Goal: Task Accomplishment & Management: Use online tool/utility

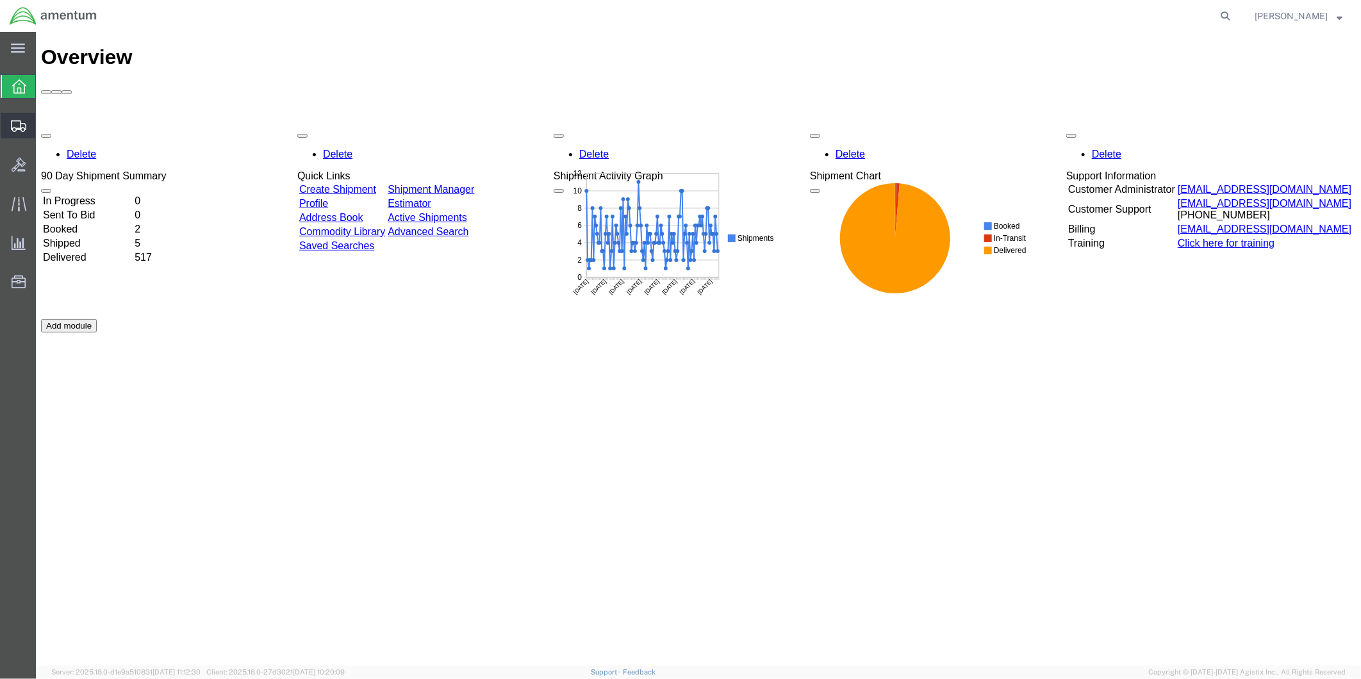
click at [0, 0] on span "Create from Template" at bounding box center [0, 0] width 0 height 0
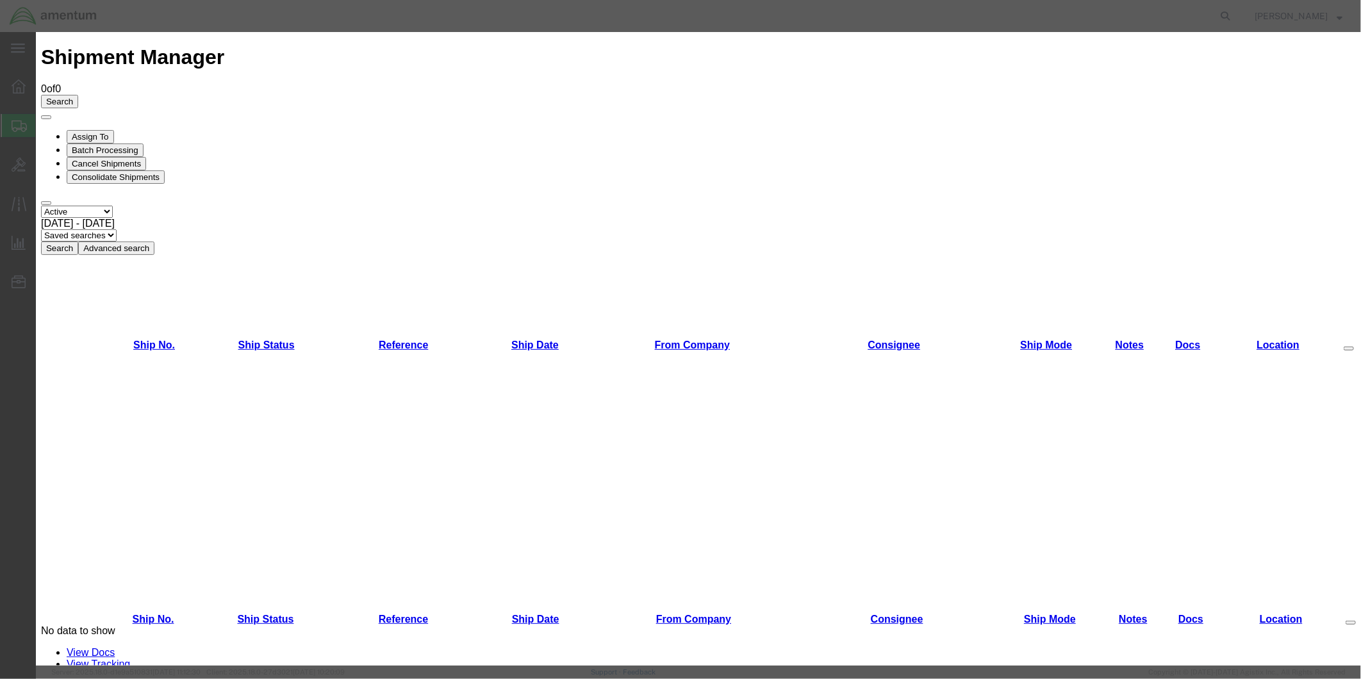
scroll to position [496, 0]
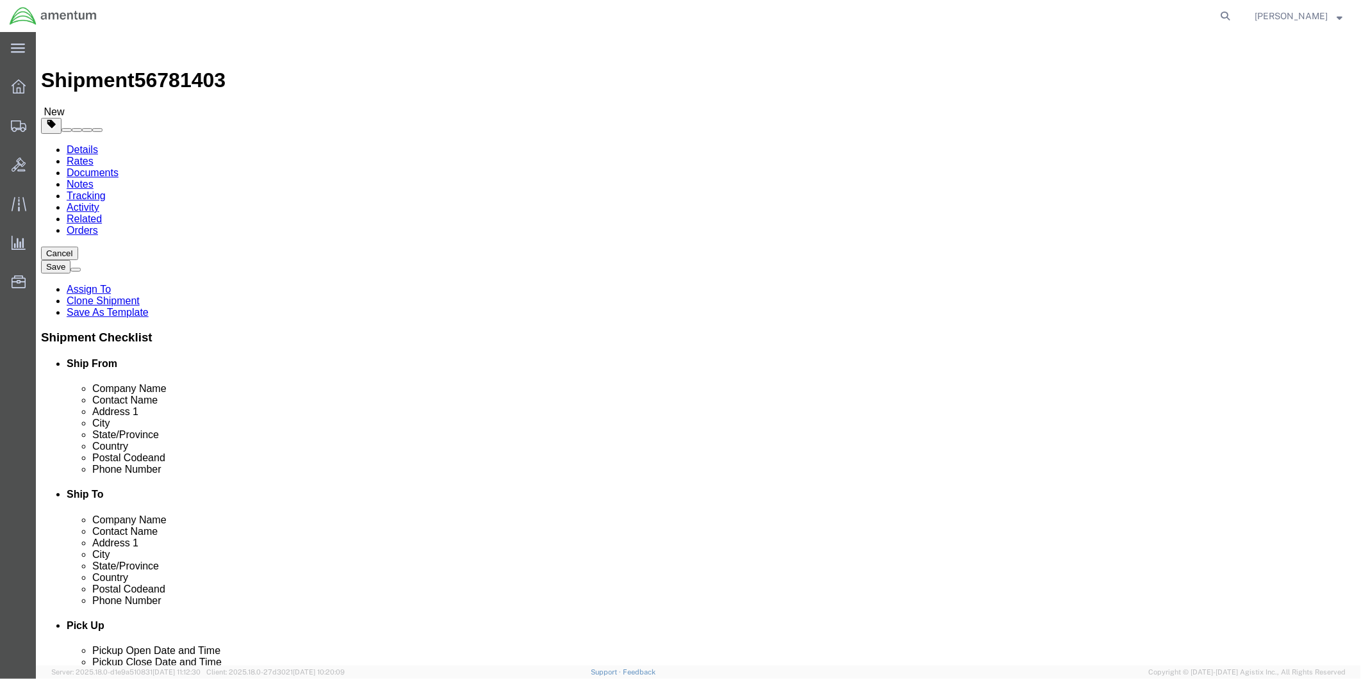
select select "49951"
select select "49831"
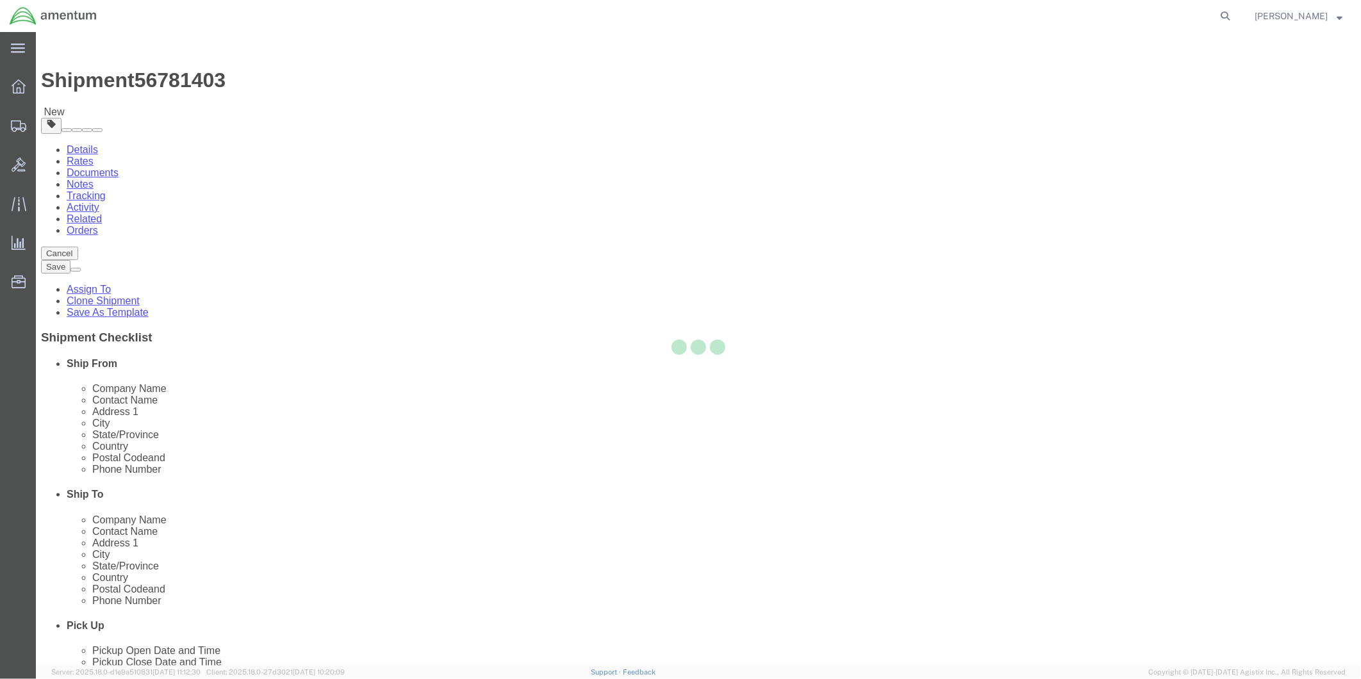
type input "Amentum Services, Inc"
type input "[PERSON_NAME]"
type input "[STREET_ADDRESS][PERSON_NAME]"
type input "[GEOGRAPHIC_DATA]"
type input "79906"
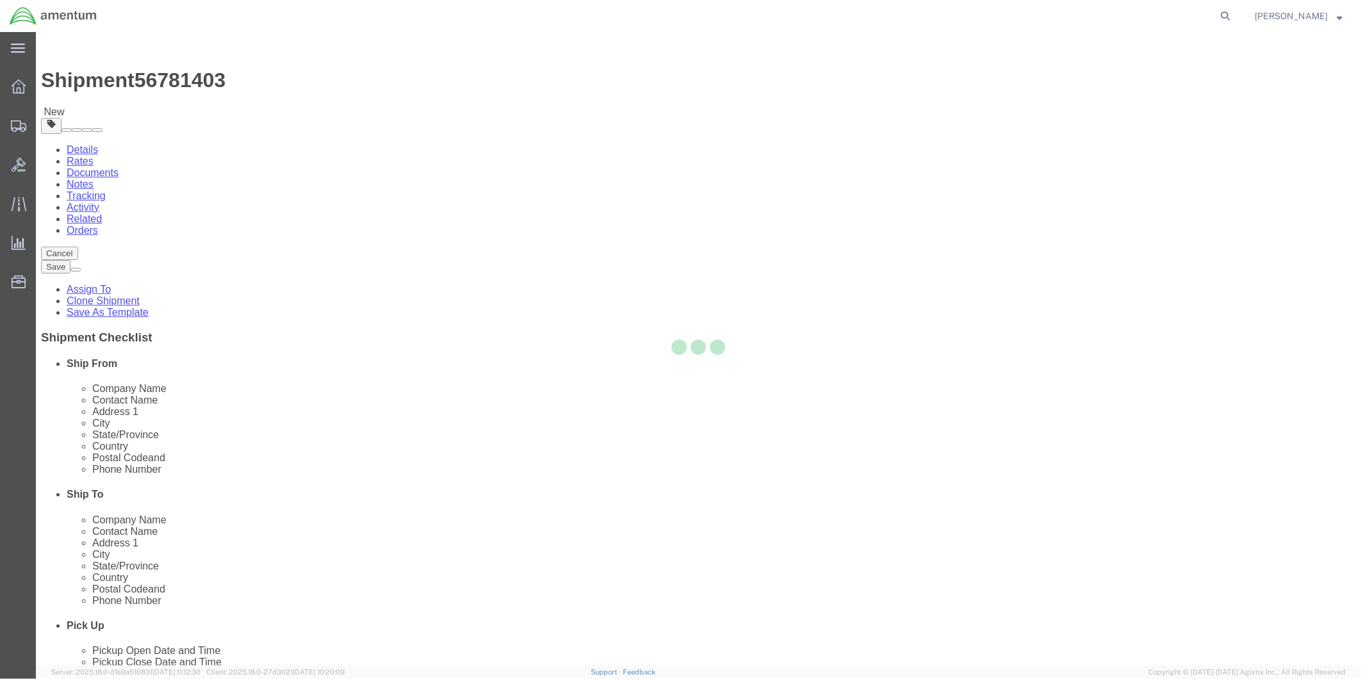
type input "[PHONE_NUMBER]"
type input "[PERSON_NAME][EMAIL_ADDRESS][PERSON_NAME][DOMAIN_NAME]"
checkbox input "true"
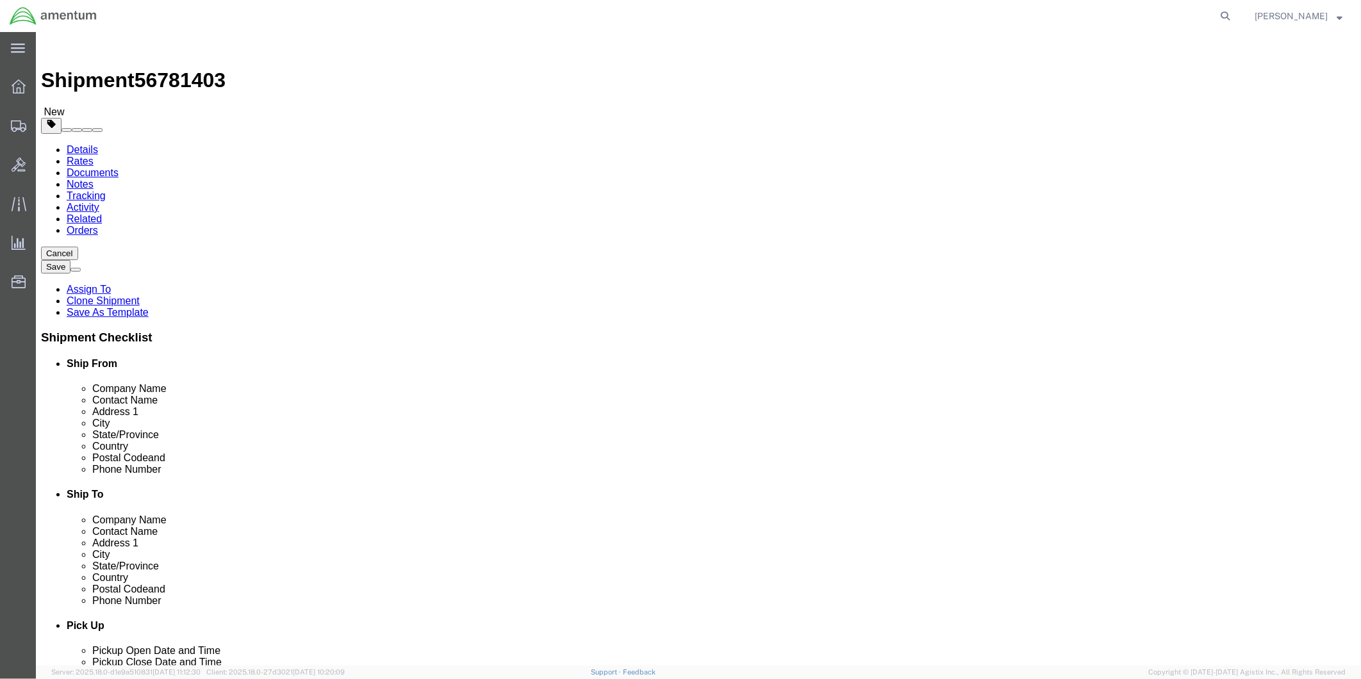
drag, startPoint x: 804, startPoint y: 264, endPoint x: 715, endPoint y: 268, distance: 89.2
click div "Contact Name [PERSON_NAME]"
type input "[PERSON_NAME]"
drag, startPoint x: 886, startPoint y: 463, endPoint x: 751, endPoint y: 466, distance: 134.6
click input "[PERSON_NAME][EMAIL_ADDRESS][PERSON_NAME][DOMAIN_NAME]"
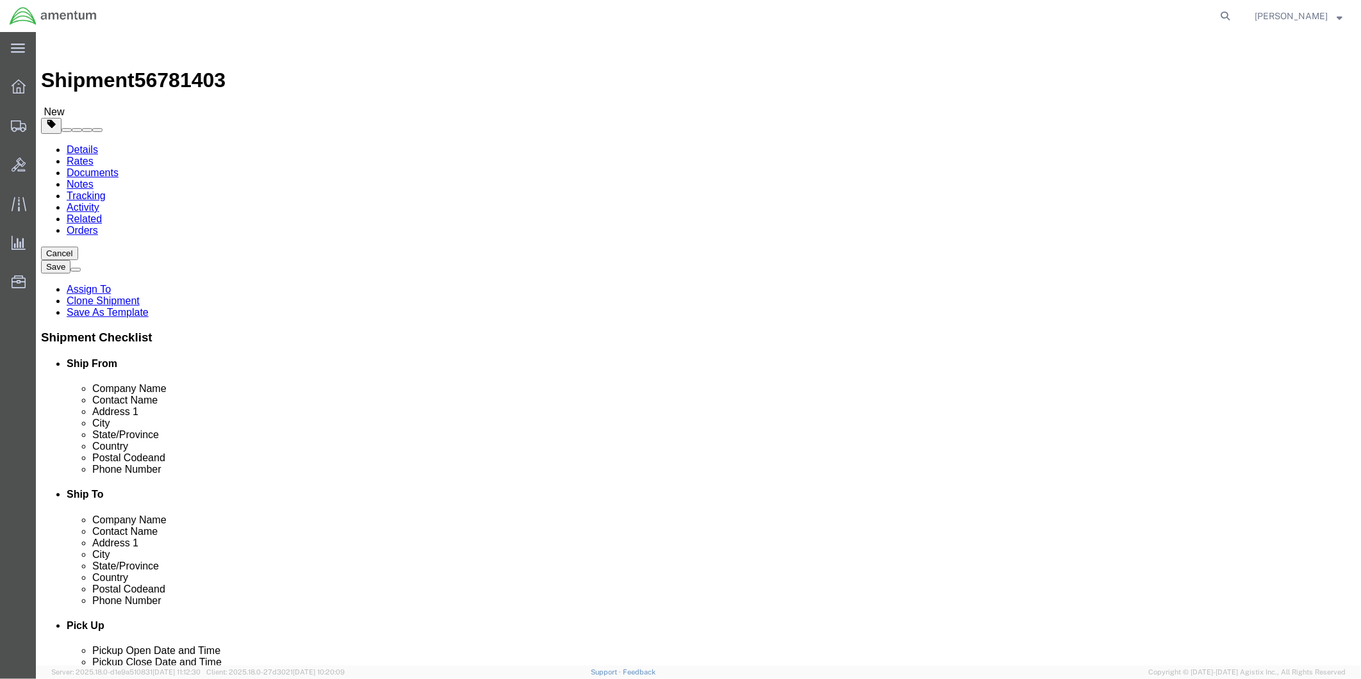
click input "[PERSON_NAME][EMAIL_ADDRESS][PERSON_NAME][DOMAIN_NAME]"
drag, startPoint x: 877, startPoint y: 457, endPoint x: 746, endPoint y: 458, distance: 131.4
click input "rosella.a.petrosky@cbp.dhs.gov"
paste input "Danny.Roman@associates."
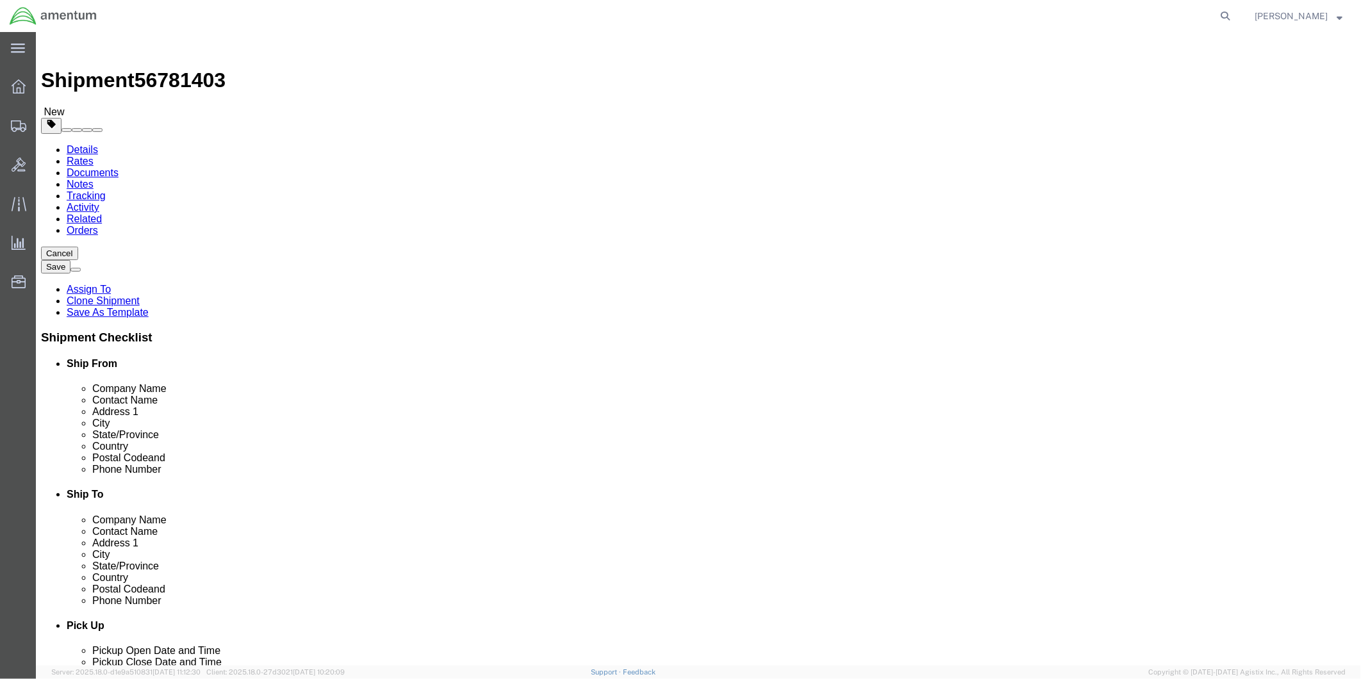
type input "Danny.Roman@associates.cbp.dhs.gov"
click div "ADDITIONAL INFORMATION"
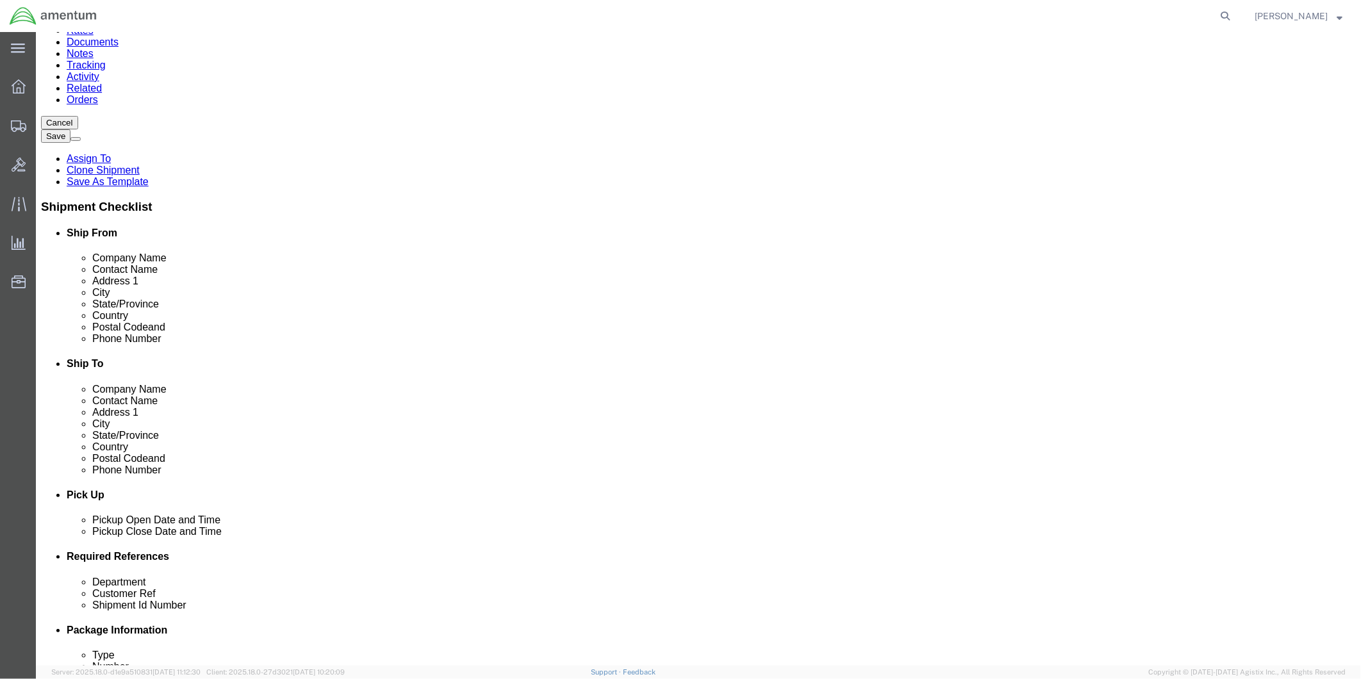
scroll to position [285, 0]
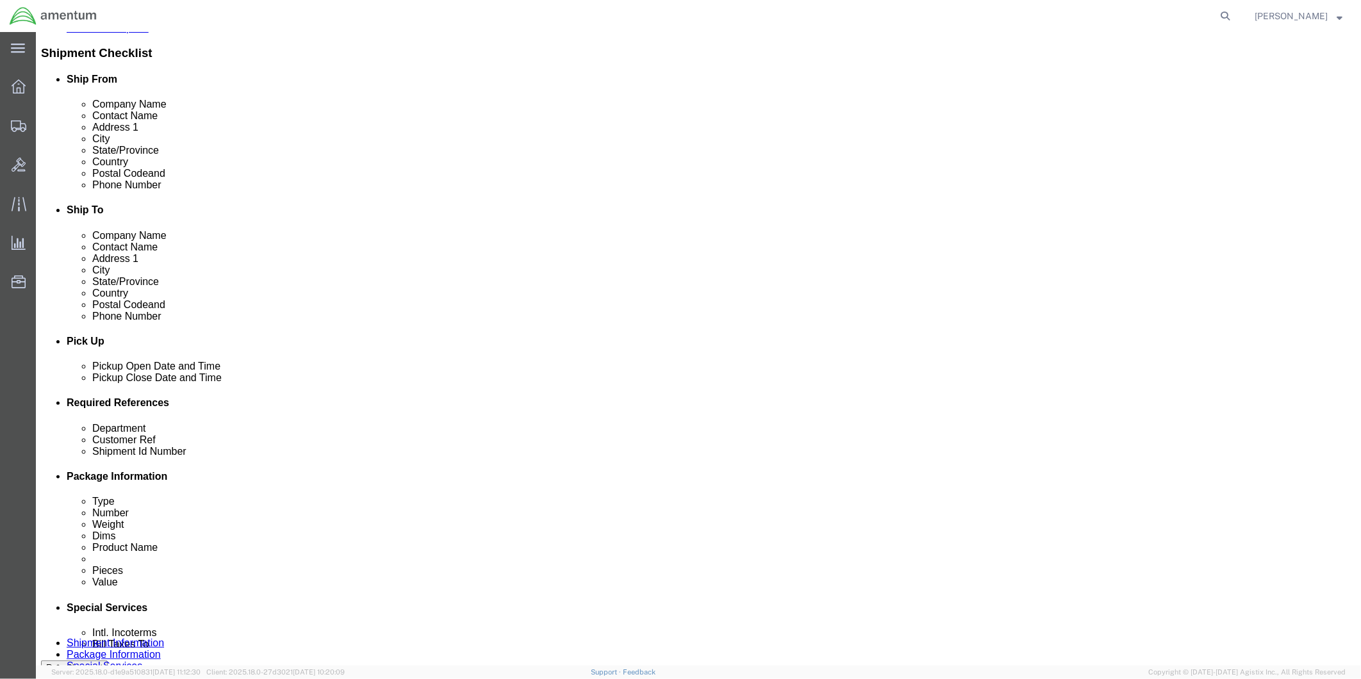
click div "Sep 10 2025 12:48 PM"
type input "2:00 PM"
click button "Apply"
click div
click input "6:30 PM"
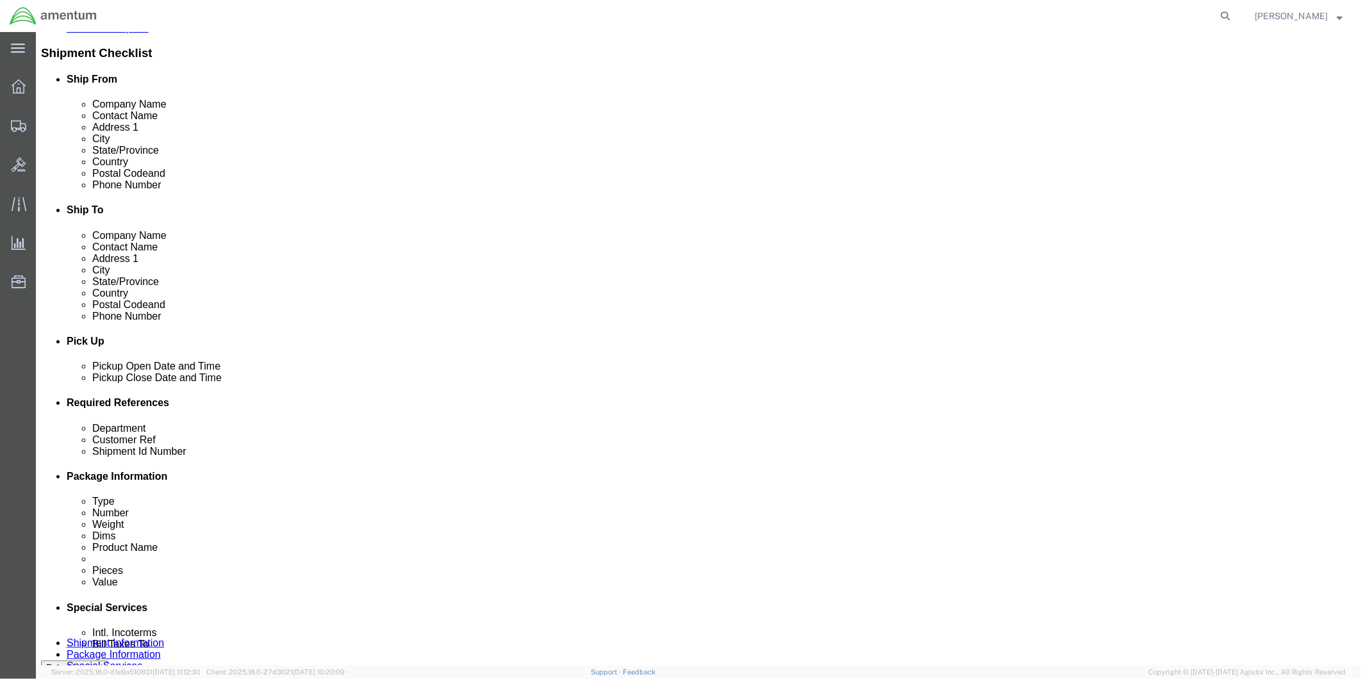
type input "9:00 AM"
click button "Apply"
click div
type input "4:00 PM"
click button "Apply"
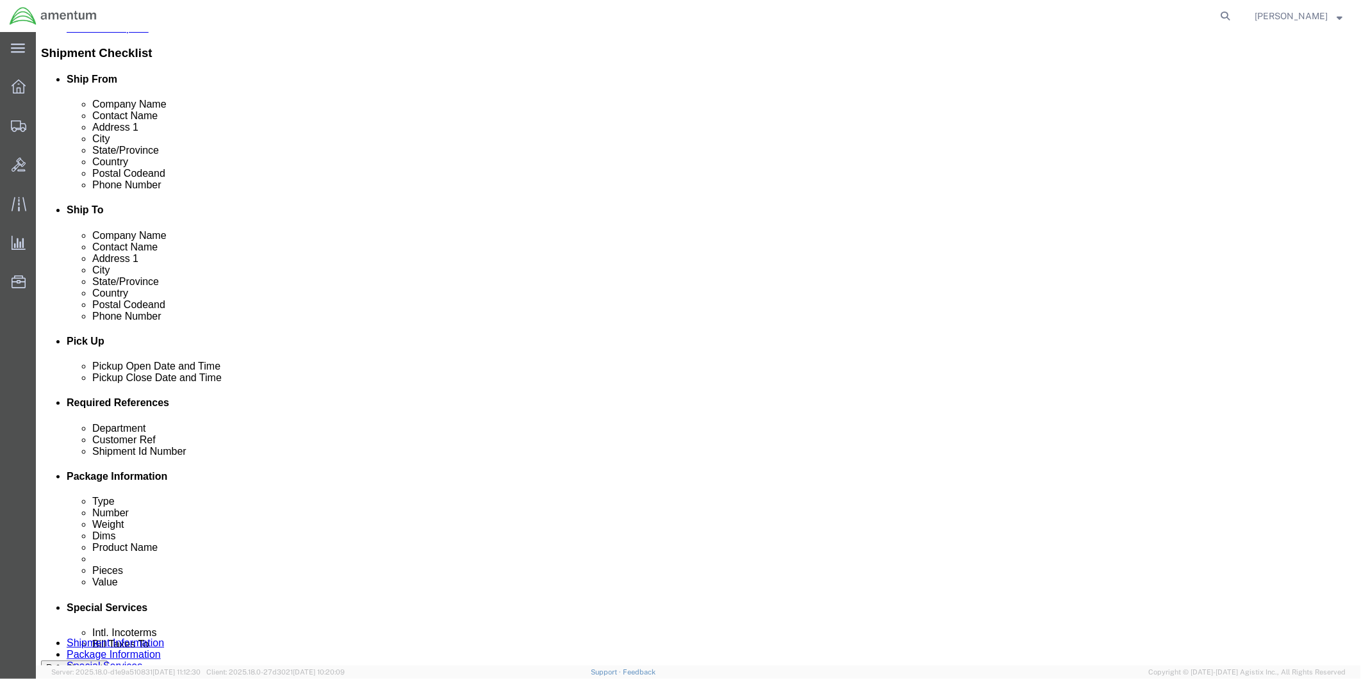
click input "text"
drag, startPoint x: 648, startPoint y: 509, endPoint x: 537, endPoint y: 506, distance: 110.9
click input "T/R Blade 25302 Log Cards"
type input "T/R Blade 25302 Log Cards"
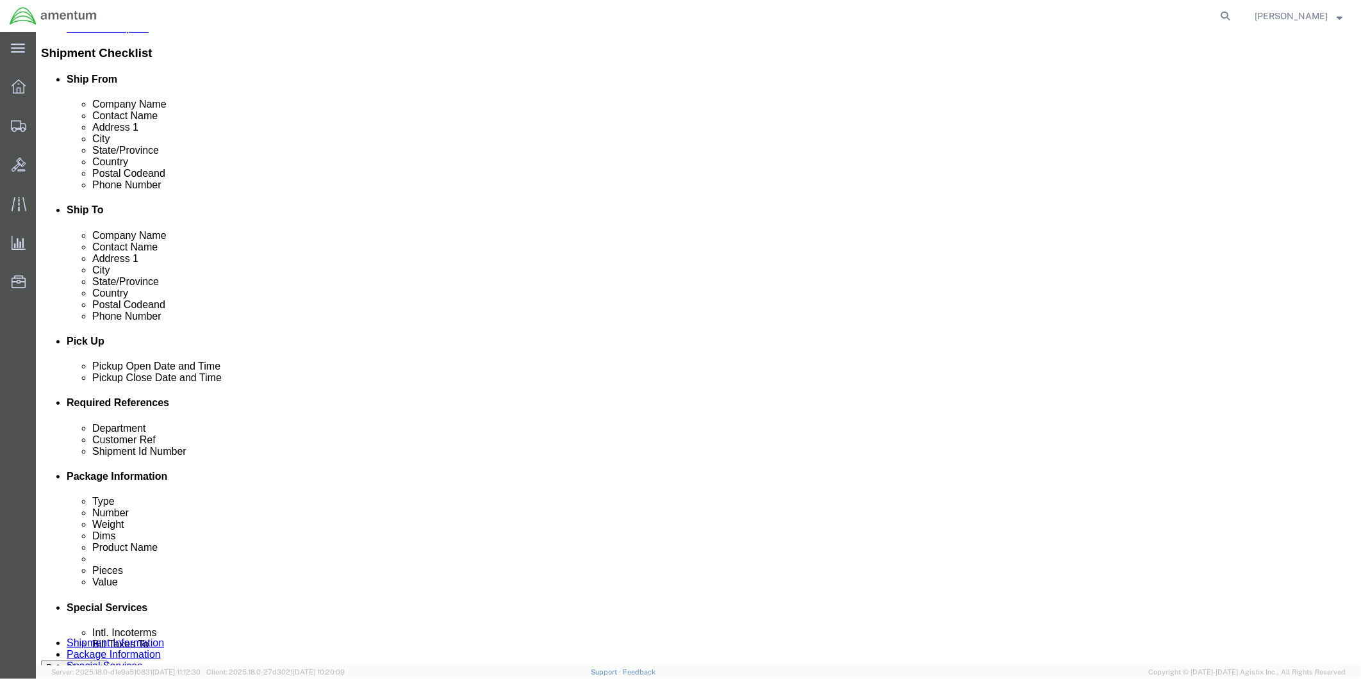
click input "text"
paste input "T/R Blade 25302 Log Cards"
type input "T/R Blade 25302 Log Cards"
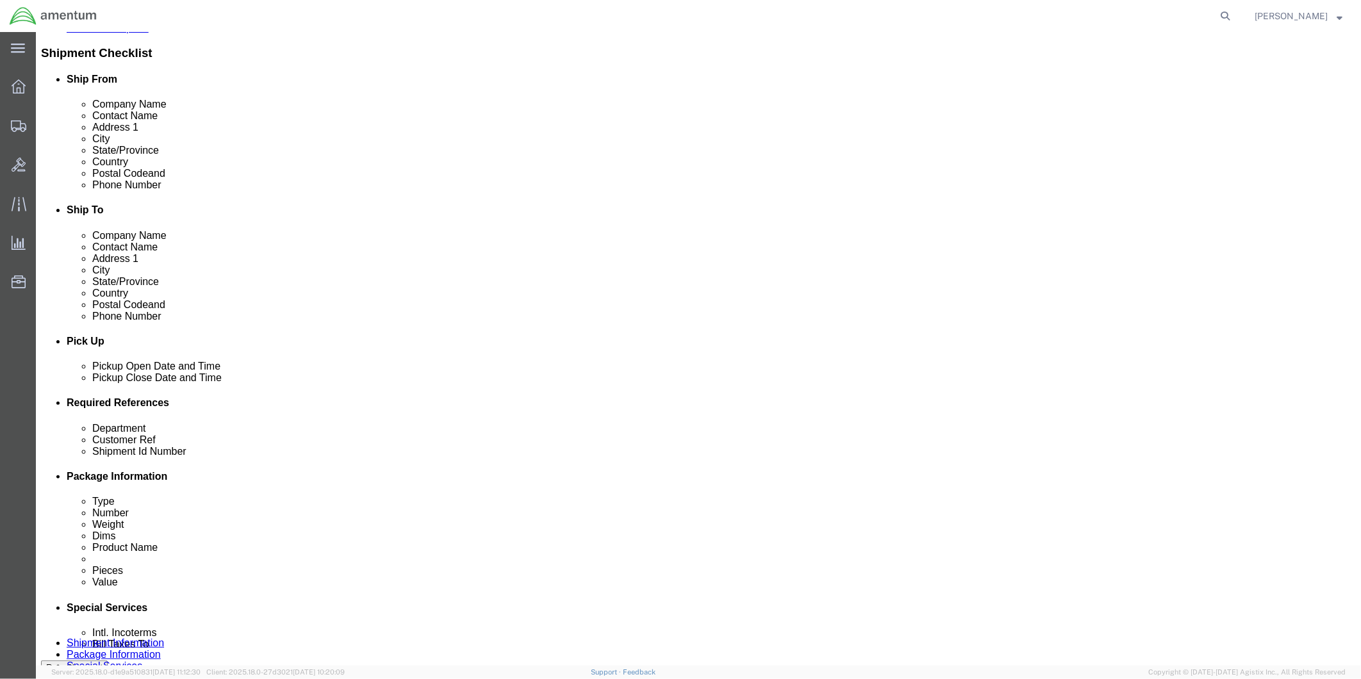
click div "Department CBP Customer Ref T/R Blade 25302 Log Cards Shipment Id Number T/R Bl…"
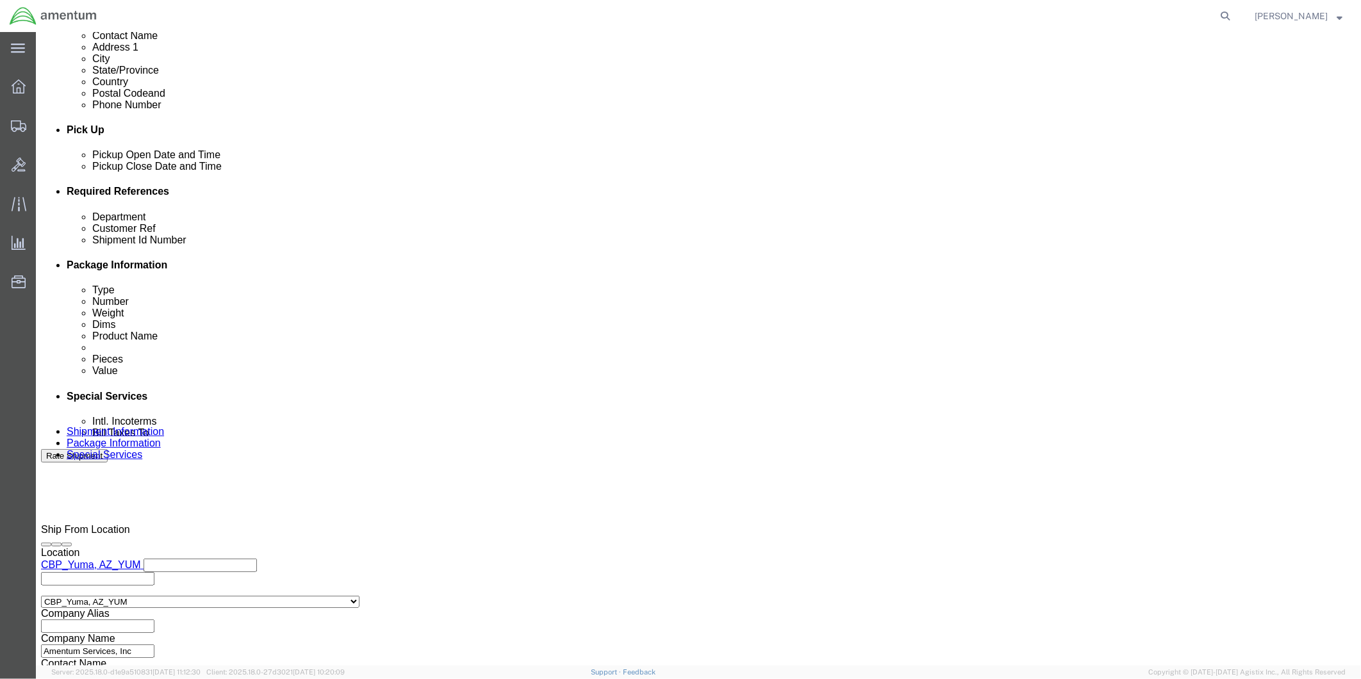
click button "Continue"
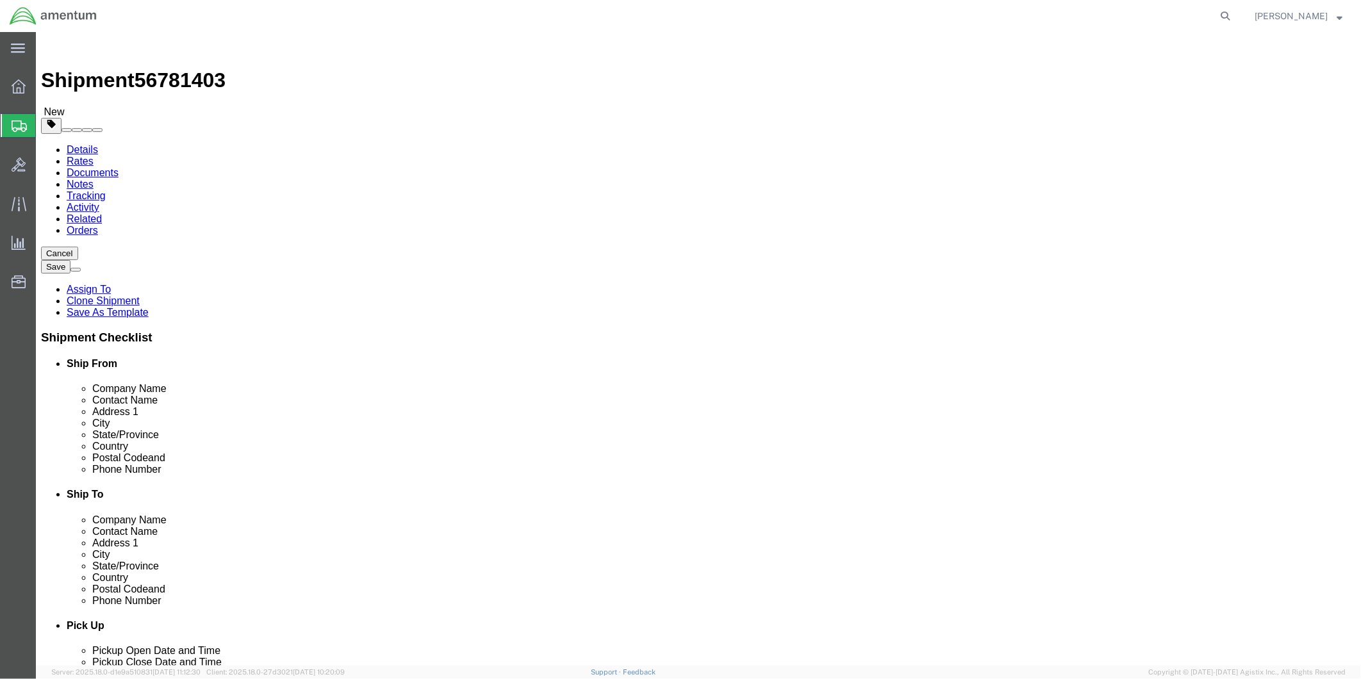
click select "Select BCK Boxes Bale(s) Basket(s) Bolt(s) Bottle(s) Buckets Bulk Bundle(s) Can…"
select select "SBX"
click select "Select BCK Boxes Bale(s) Basket(s) Bolt(s) Bottle(s) Buckets Bulk Bundle(s) Can…"
type input "12.25"
type input "11.00"
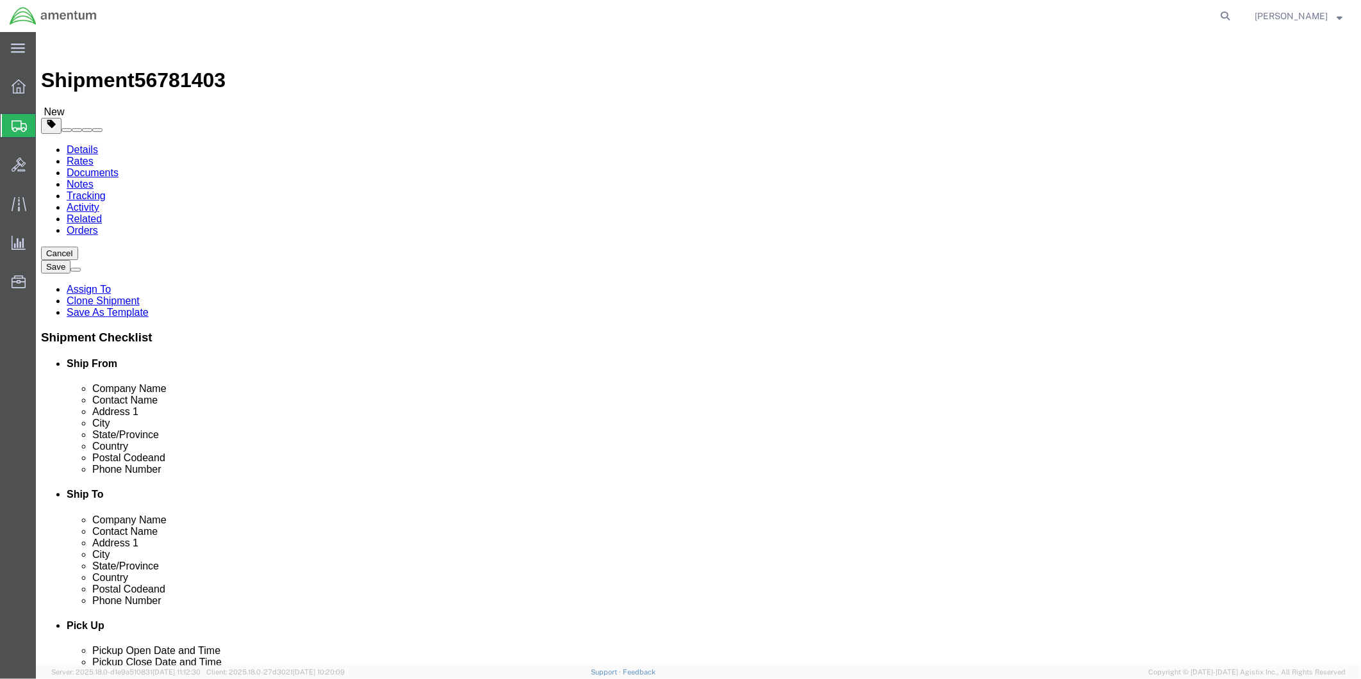
type input "1.50"
drag, startPoint x: 226, startPoint y: 301, endPoint x: 197, endPoint y: 300, distance: 28.2
click input "0.00"
type input ".5"
click span
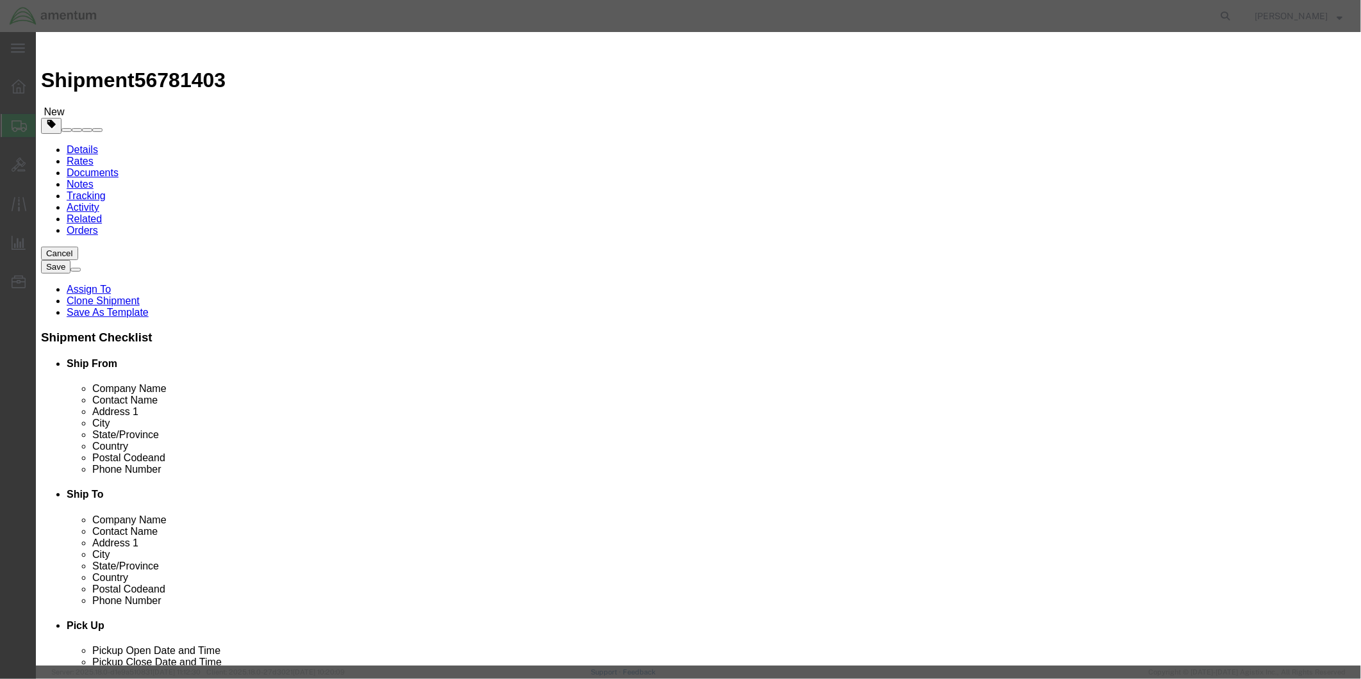
paste input "T/R Blade 25302 Log Cards"
type input "T/R Blade 25302 Log Cards"
click textarea
paste textarea "T/R Blade 25302 Log Cards"
type textarea "T/R Blade 25302 Log Cards"
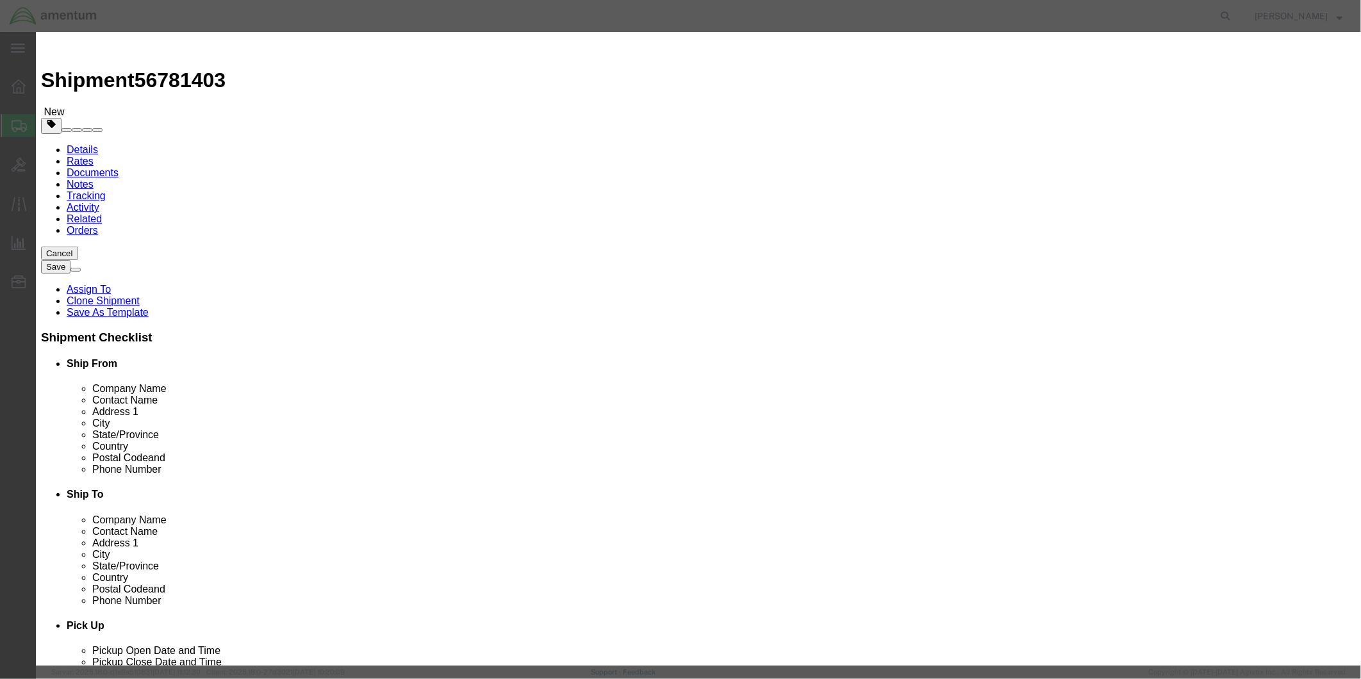
drag, startPoint x: 450, startPoint y: 126, endPoint x: 430, endPoint y: 125, distance: 19.9
click div "0"
type input "1"
click input "text"
type input "5.00"
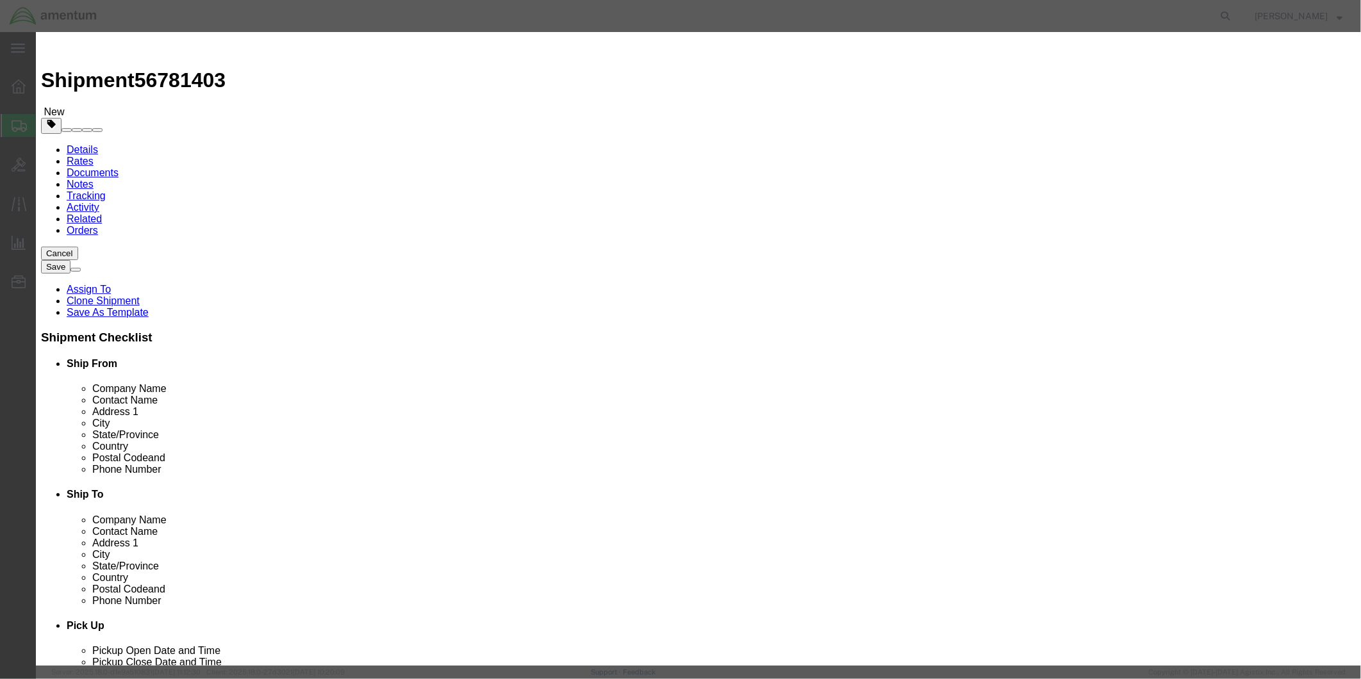
select select "USD"
click button "Save & Close"
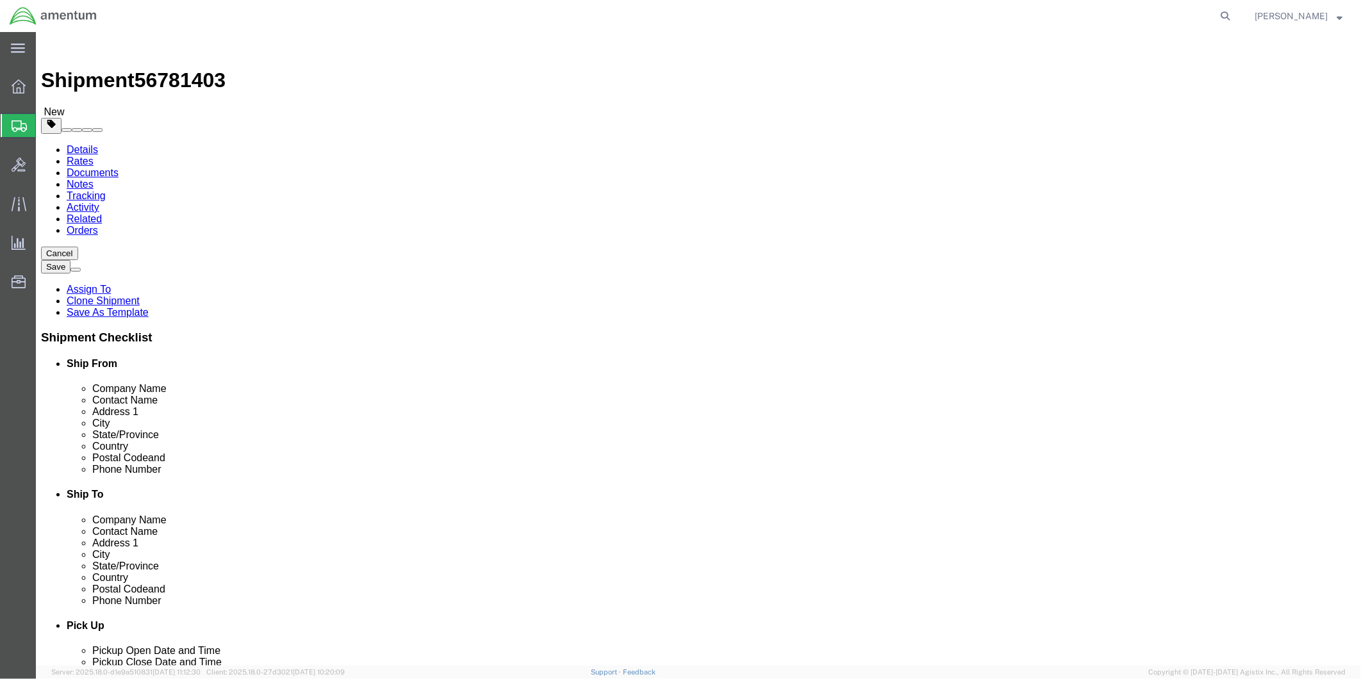
click button "Rate Shipment"
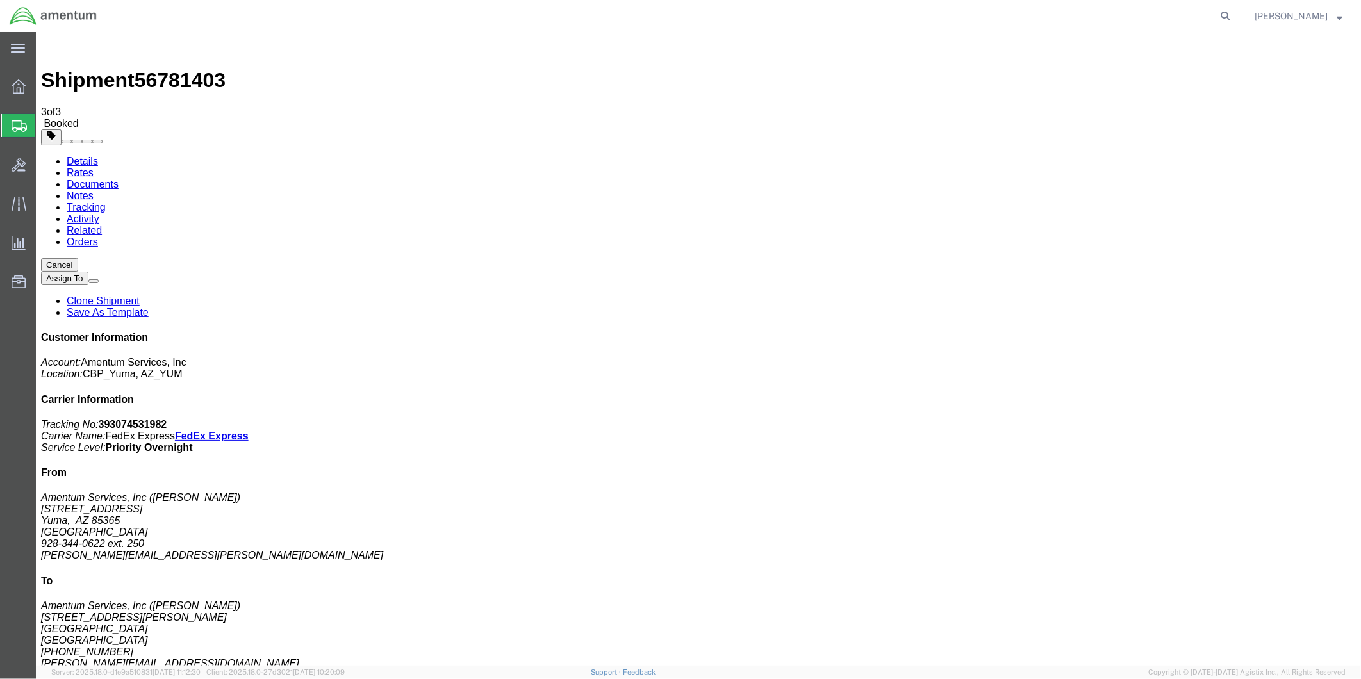
click at [81, 155] on link "Details" at bounding box center [81, 160] width 31 height 11
click link "Schedule pickup request"
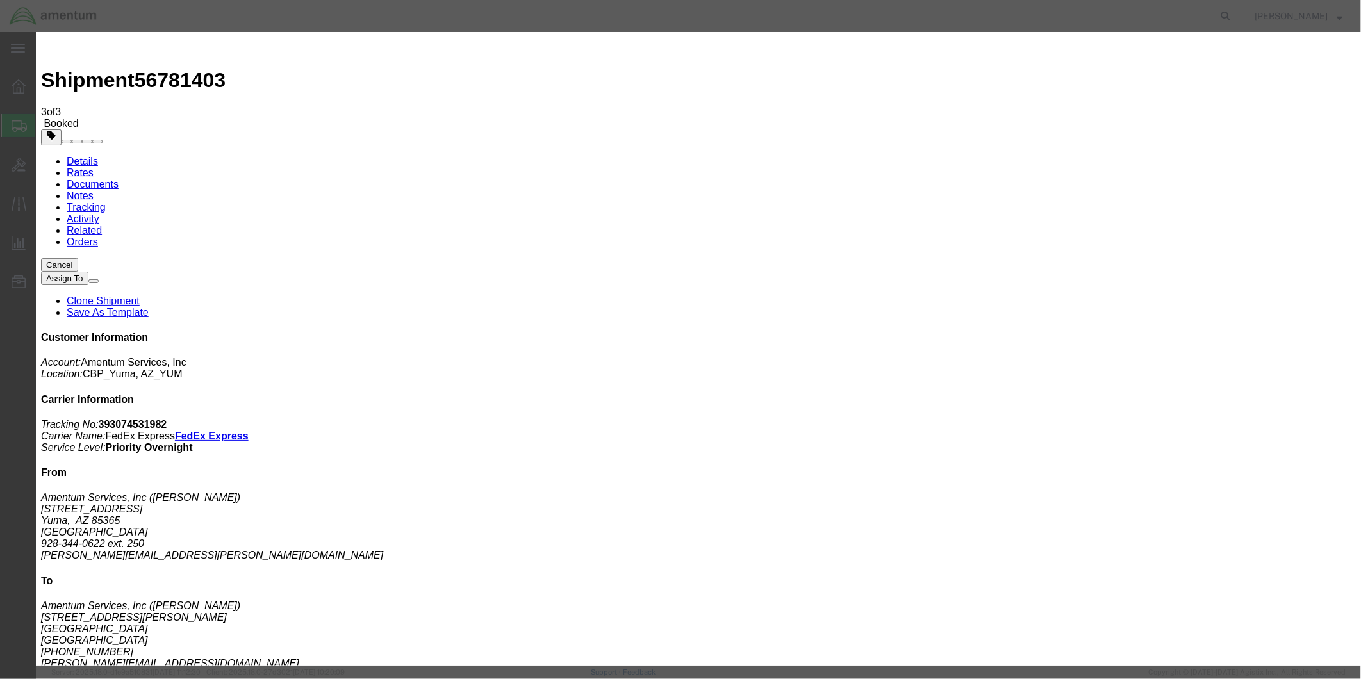
click button "Close"
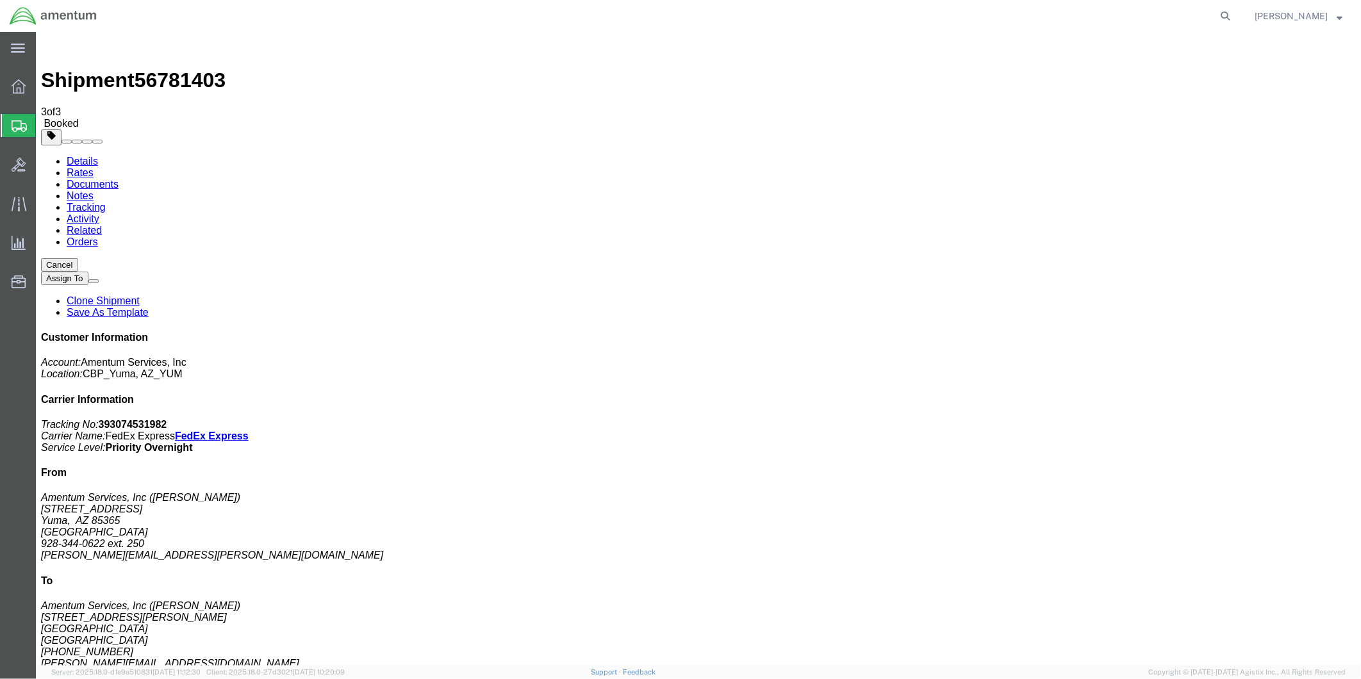
click span "button"
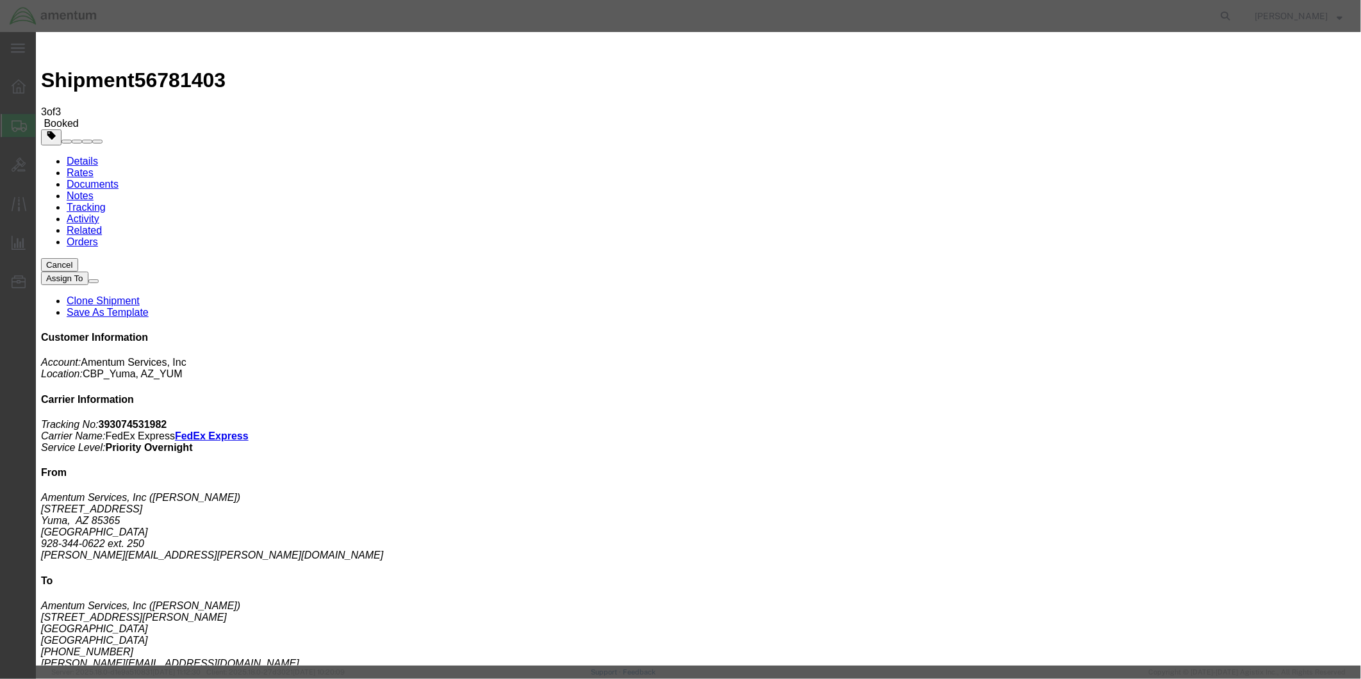
click icon
click div
type input "1:00 PM"
click button "Apply"
click button "Save"
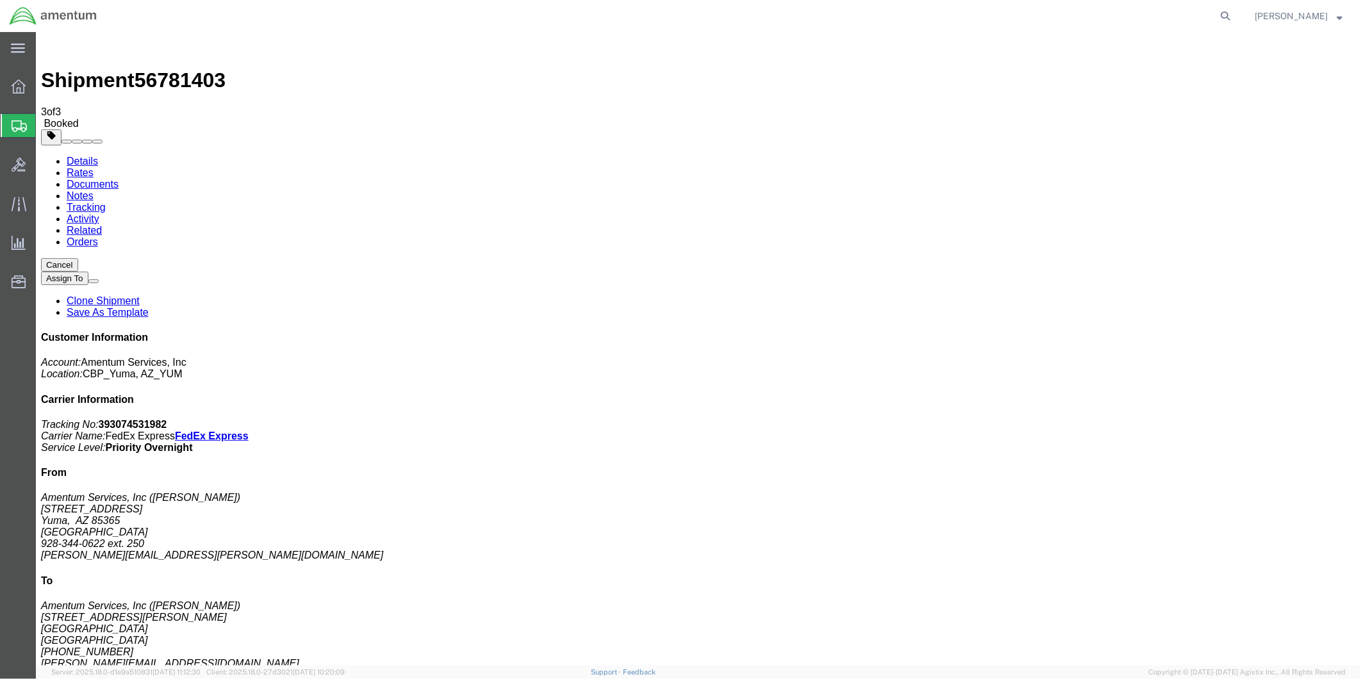
click button "Close"
drag, startPoint x: 1084, startPoint y: 168, endPoint x: 1231, endPoint y: 190, distance: 148.5
click p "Tracking No: 393074531982 Carrier Name: FedEx Express FedEx Express Service Lev…"
drag, startPoint x: 1231, startPoint y: 190, endPoint x: 1173, endPoint y: 176, distance: 60.0
copy p "Tracking No: 393074531982 Carrier Name: FedEx Express FedEx Express Service Lev…"
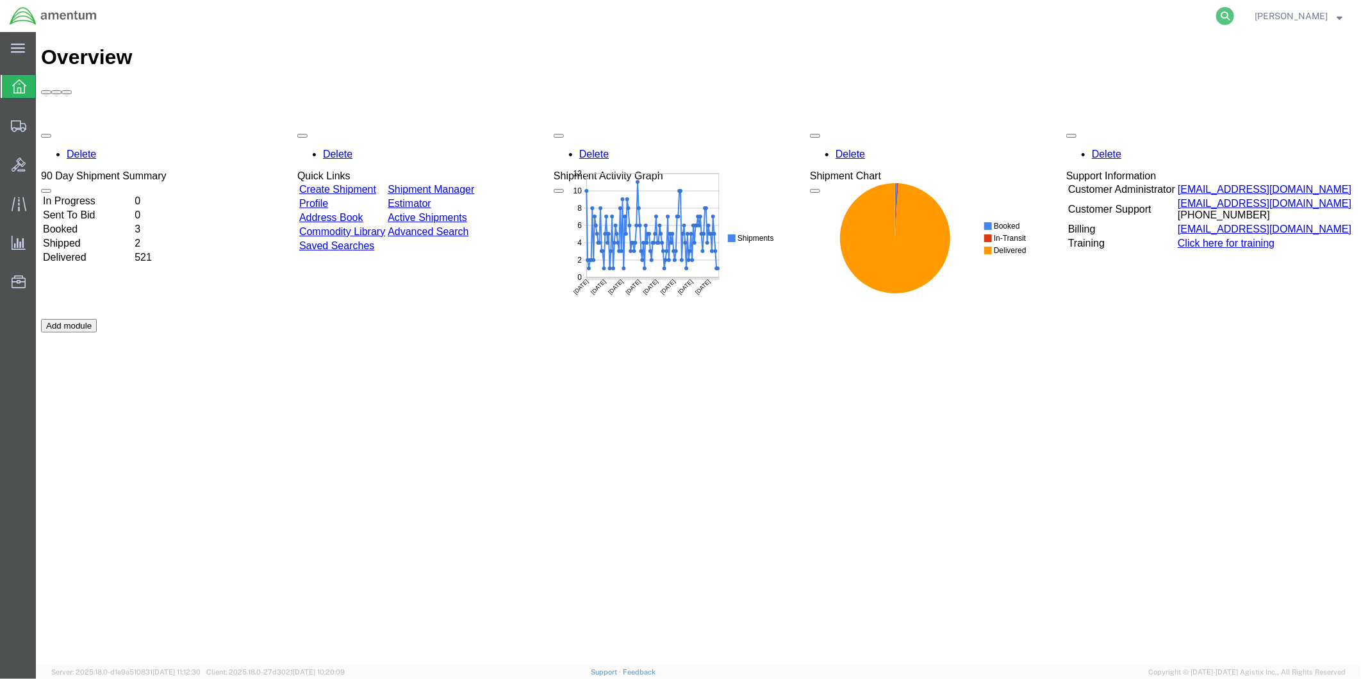
click at [1226, 15] on icon at bounding box center [1226, 16] width 18 height 18
paste input "PO Number:CBP0043715"
type input "PO Number:CBP0043715"
drag, startPoint x: 956, startPoint y: 10, endPoint x: 836, endPoint y: 18, distance: 120.1
click at [836, 18] on input "PO Number:CBP0043715" at bounding box center [1022, 16] width 390 height 31
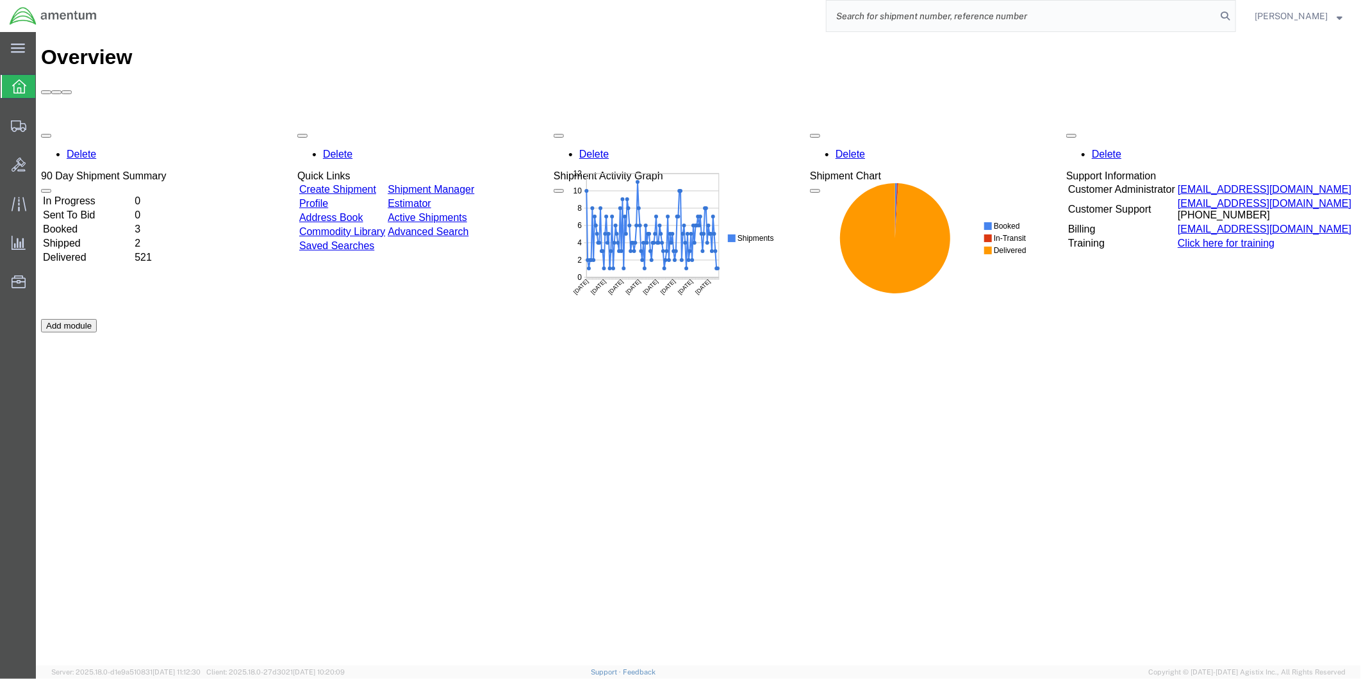
paste input "DCO-25253-168027"
type input "DCO-25253-168027"
click at [1229, 18] on icon at bounding box center [1226, 16] width 18 height 18
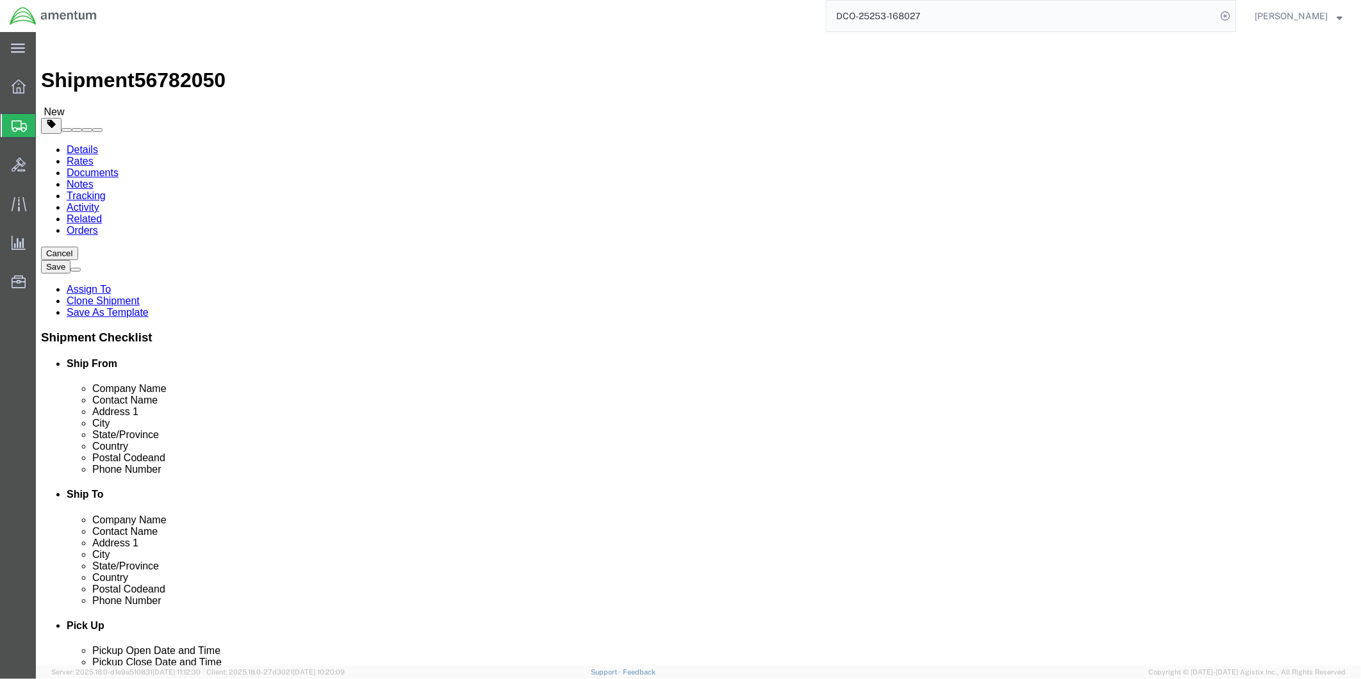
select select "49951"
select select
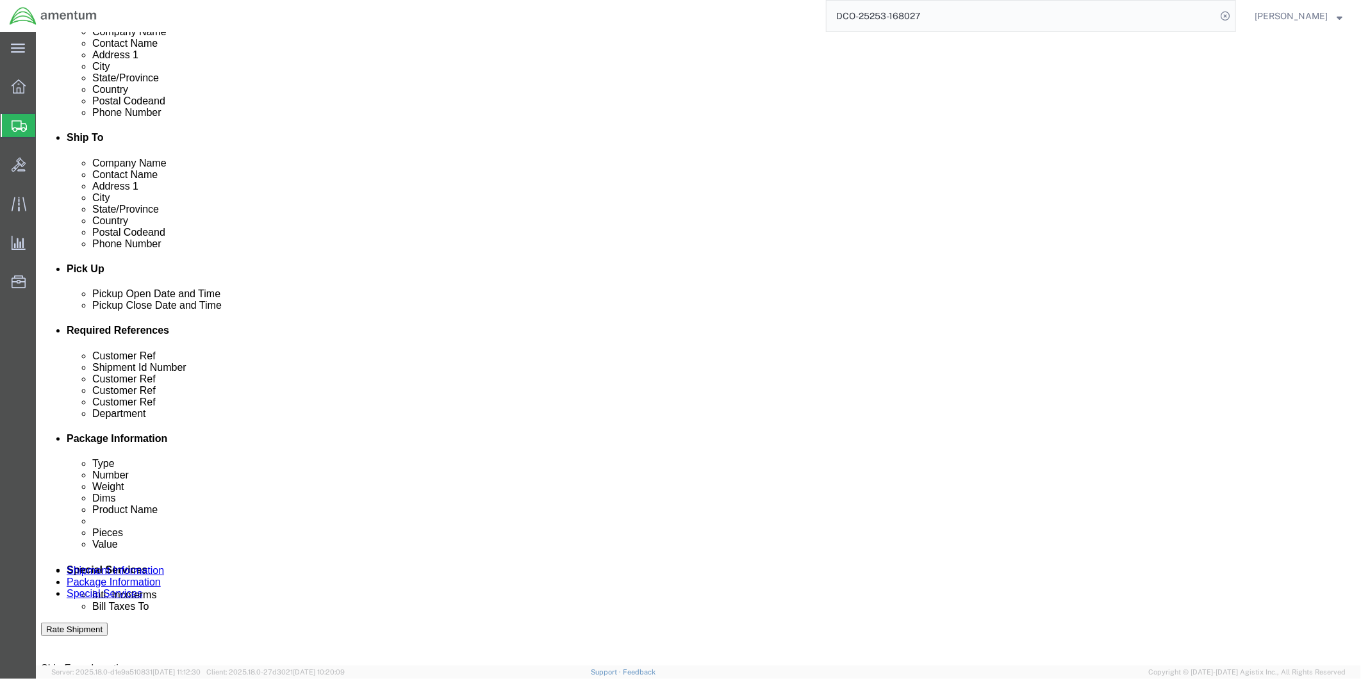
scroll to position [427, 0]
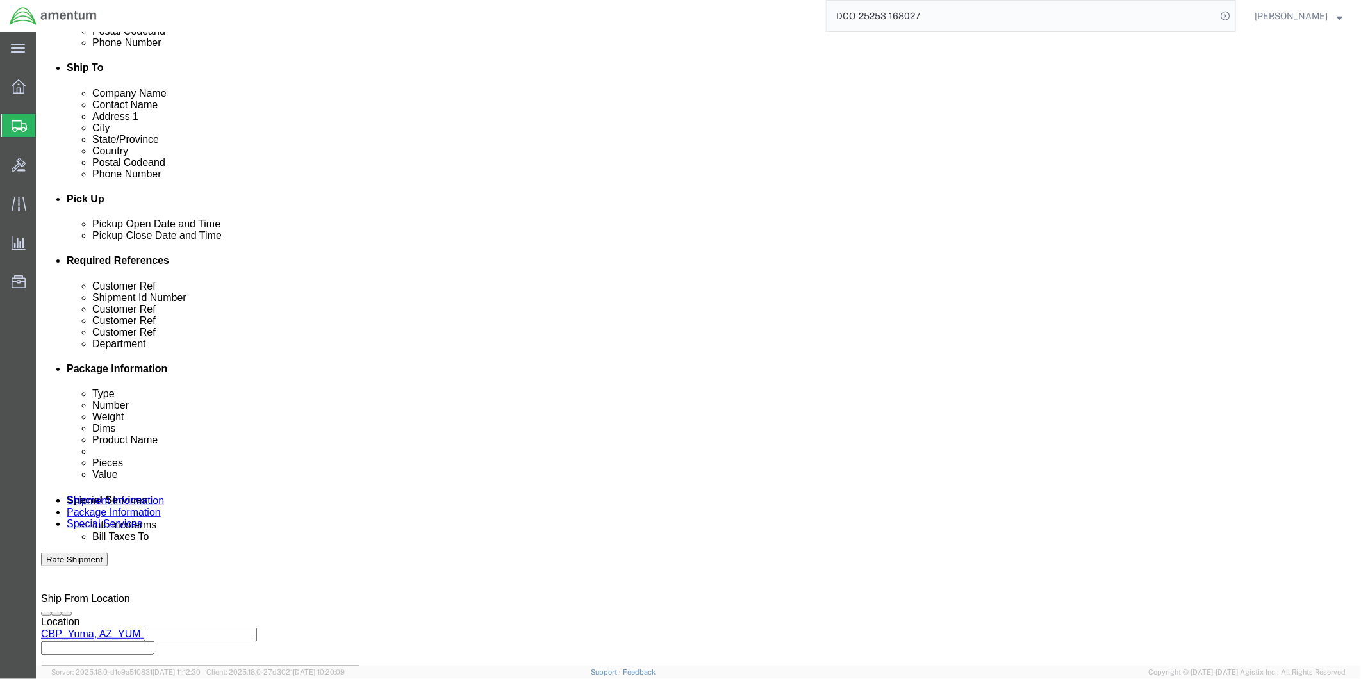
click div "[DATE] 4:00 PM"
type input "5:30 PM"
click button "Apply"
click div "[DATE] 1:00 PM"
type input "9:00 AM"
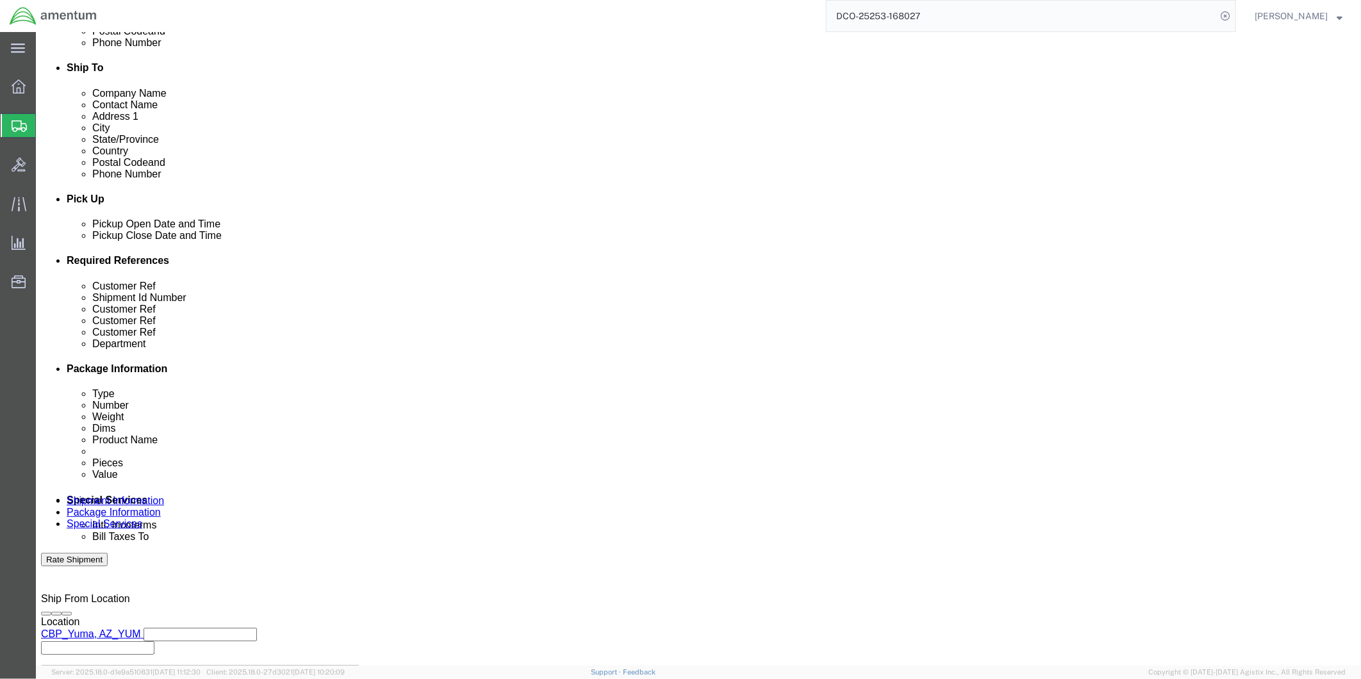
click button "Apply"
click div "[DATE] 2:00 PM"
type input "4:00 PM"
click button "Apply"
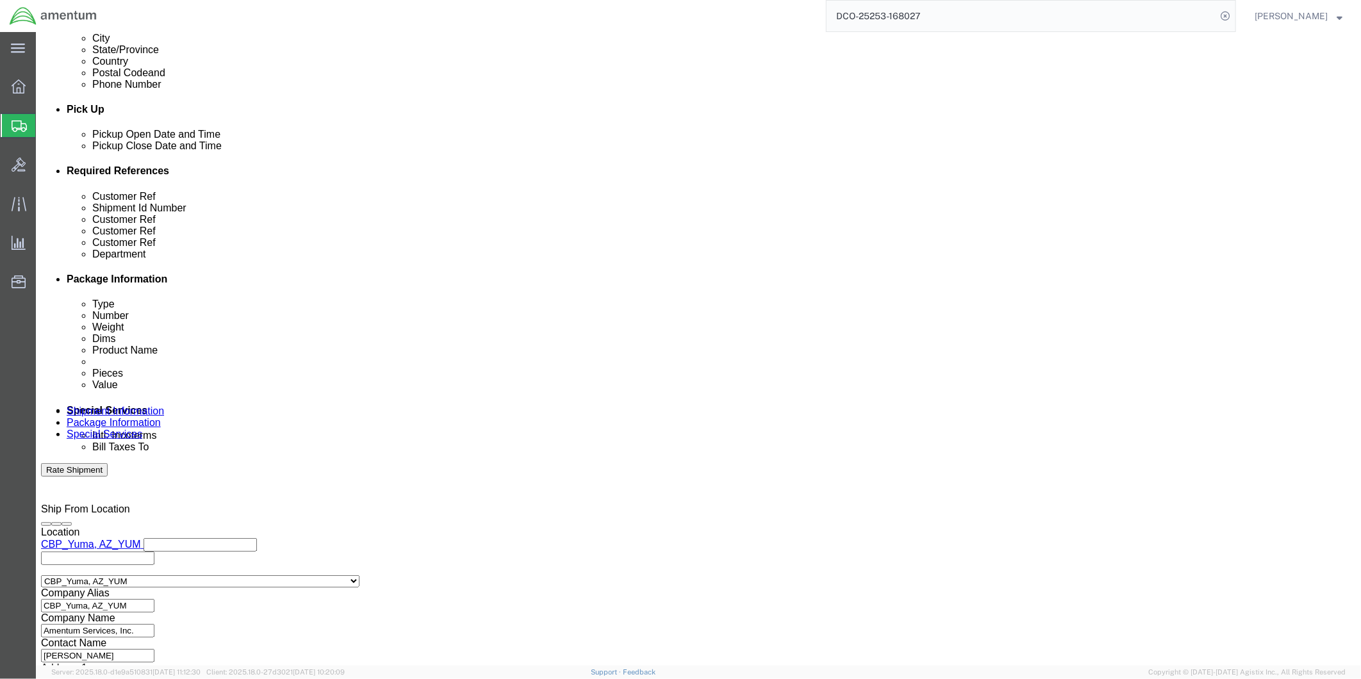
scroll to position [520, 0]
click button "Continue"
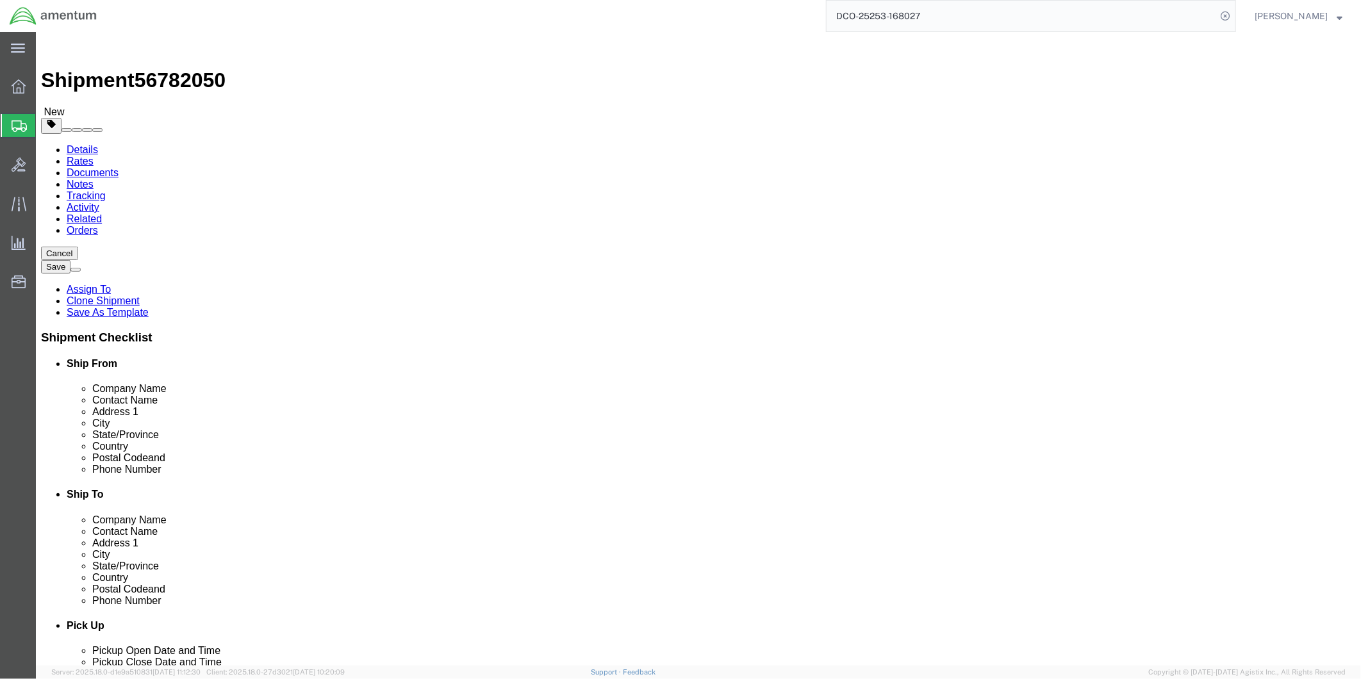
click dd "1.00 Each"
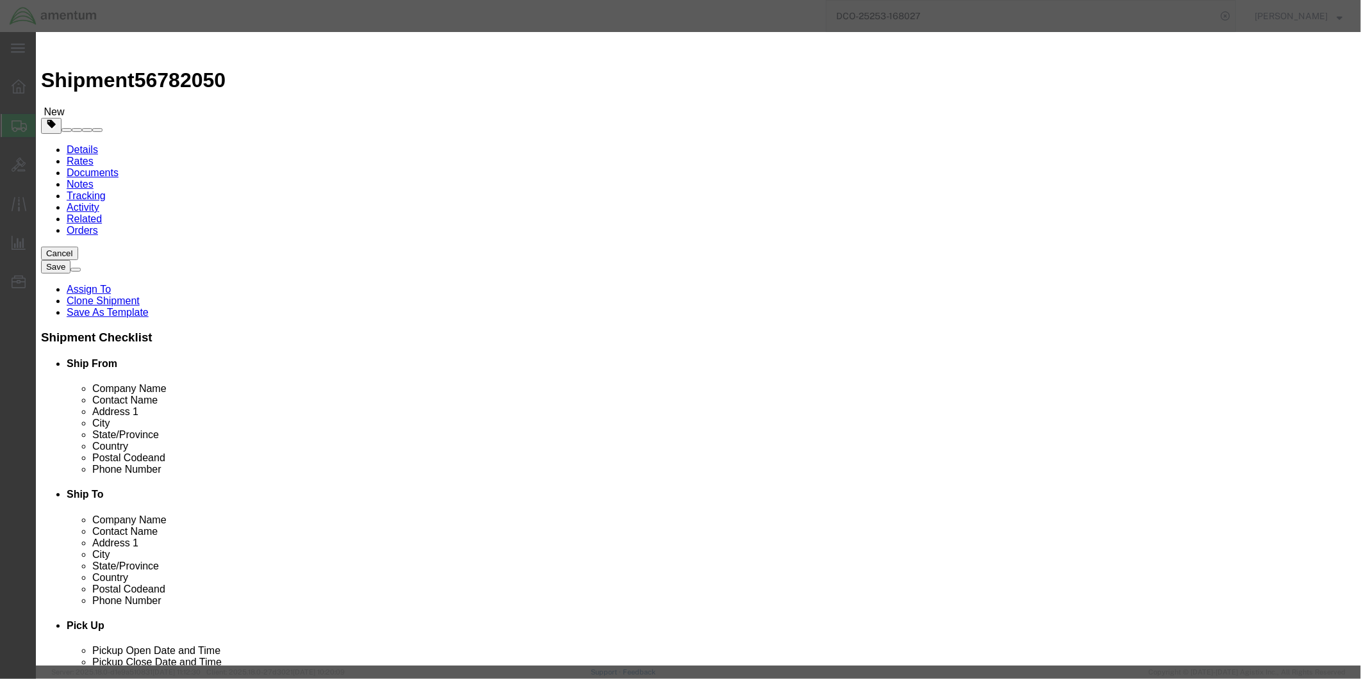
click input "text"
type input "M7870"
click div "Commodity library"
click button "Save & Close"
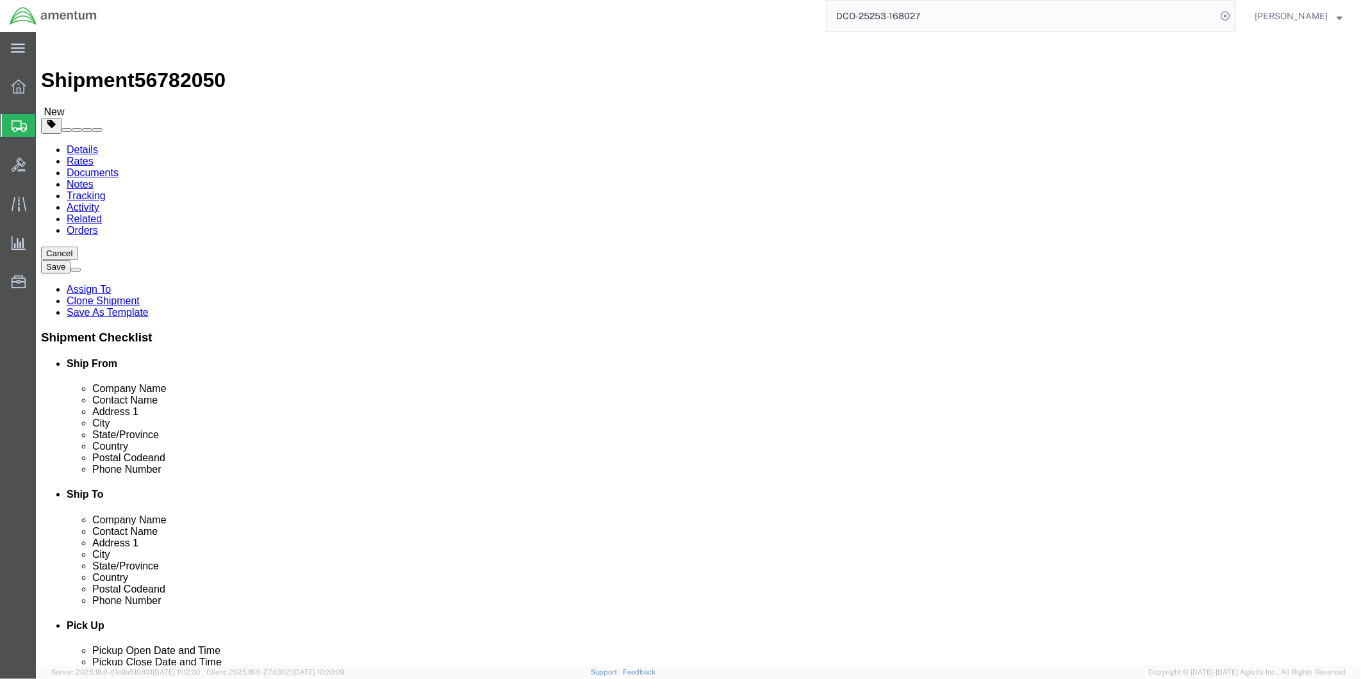
click button "Rate Shipment"
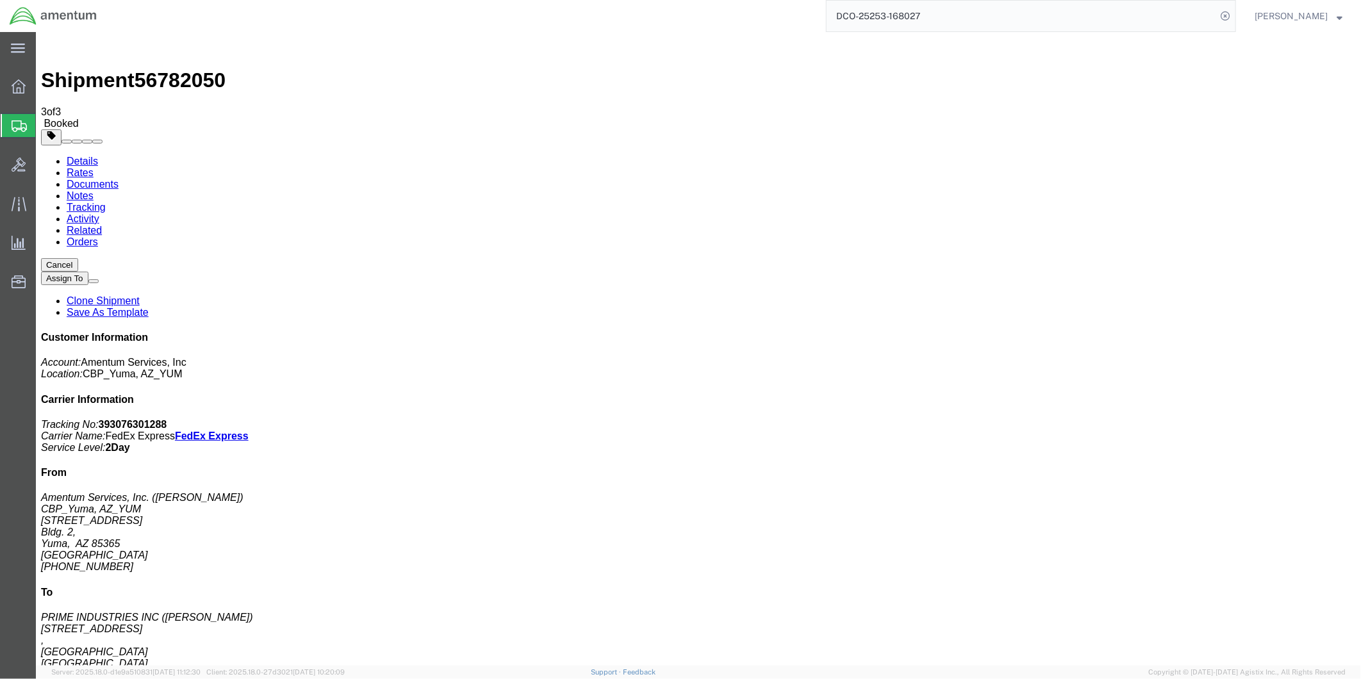
click at [74, 155] on link "Details" at bounding box center [81, 160] width 31 height 11
